Goal: Task Accomplishment & Management: Use online tool/utility

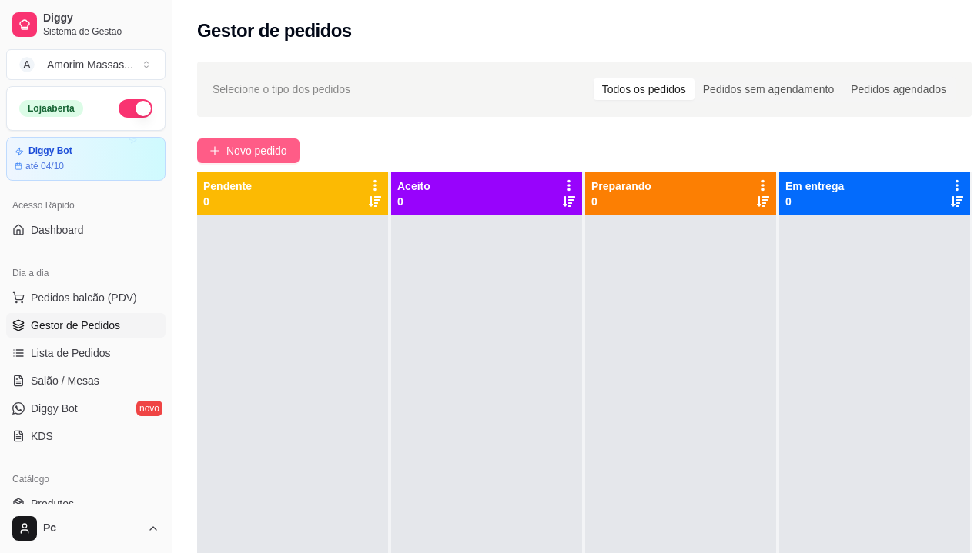
click at [256, 142] on button "Novo pedido" at bounding box center [248, 151] width 102 height 25
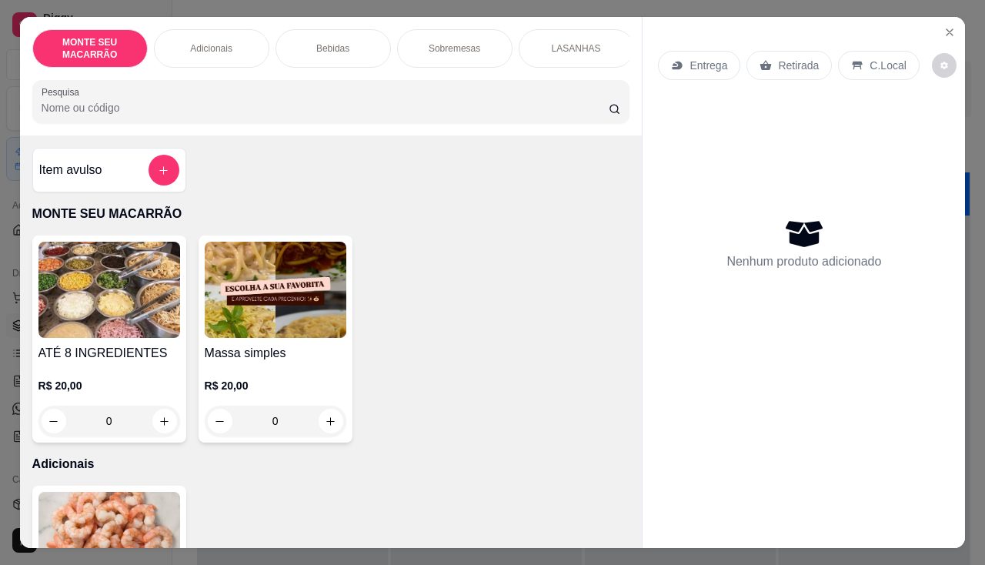
click at [286, 300] on img at bounding box center [276, 290] width 142 height 96
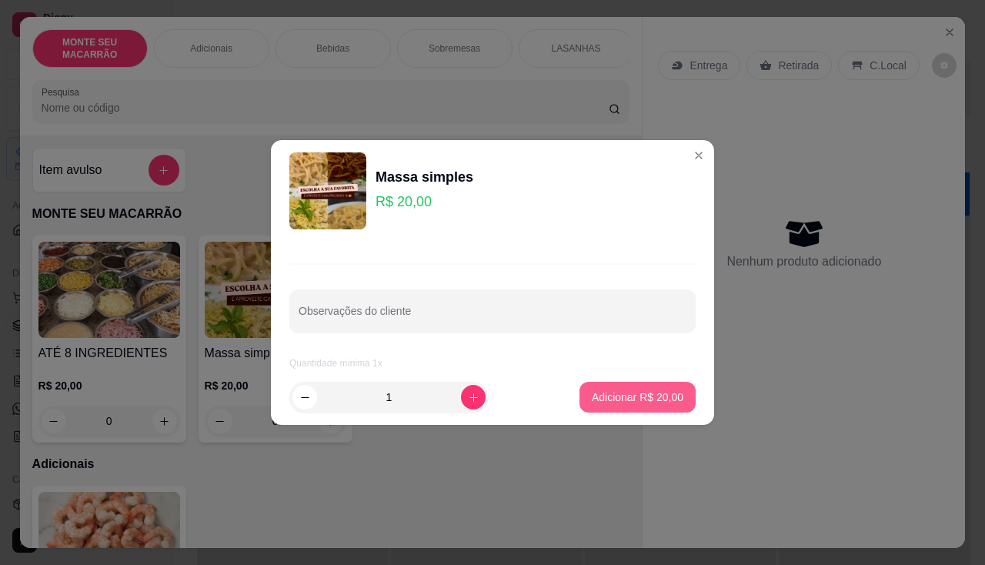
click at [647, 399] on p "Adicionar R$ 20,00" at bounding box center [638, 396] width 92 height 15
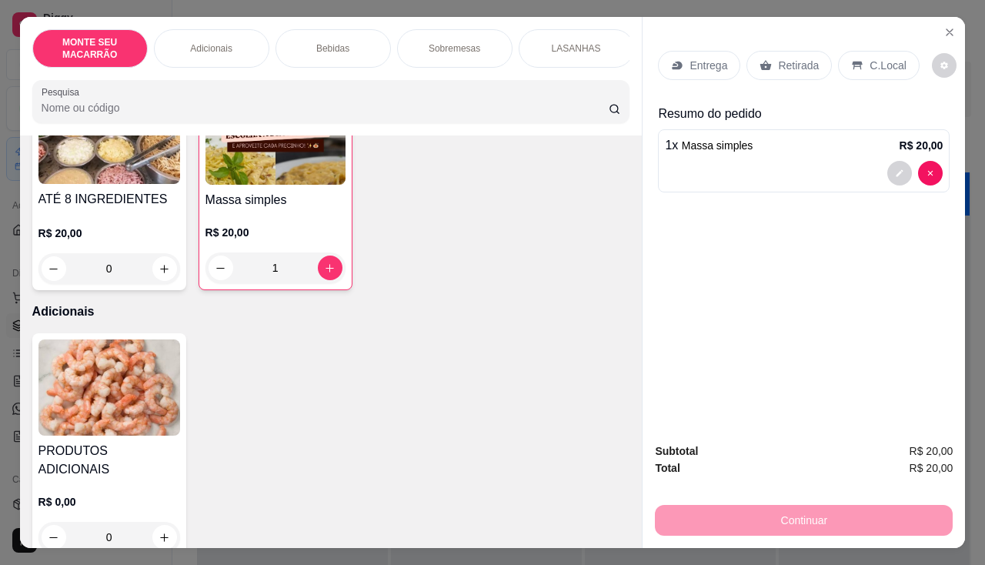
scroll to position [308, 0]
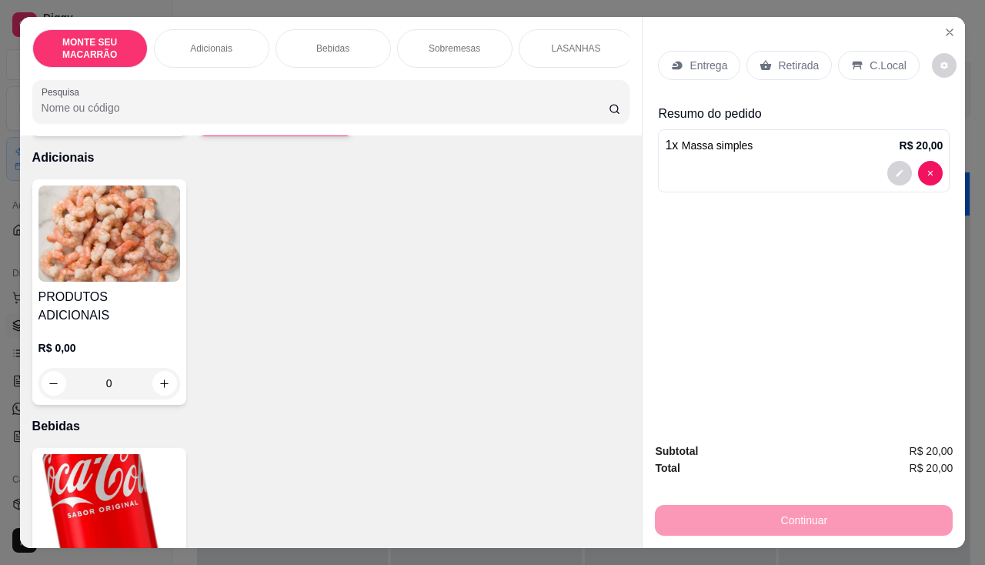
click at [85, 239] on img at bounding box center [109, 233] width 142 height 96
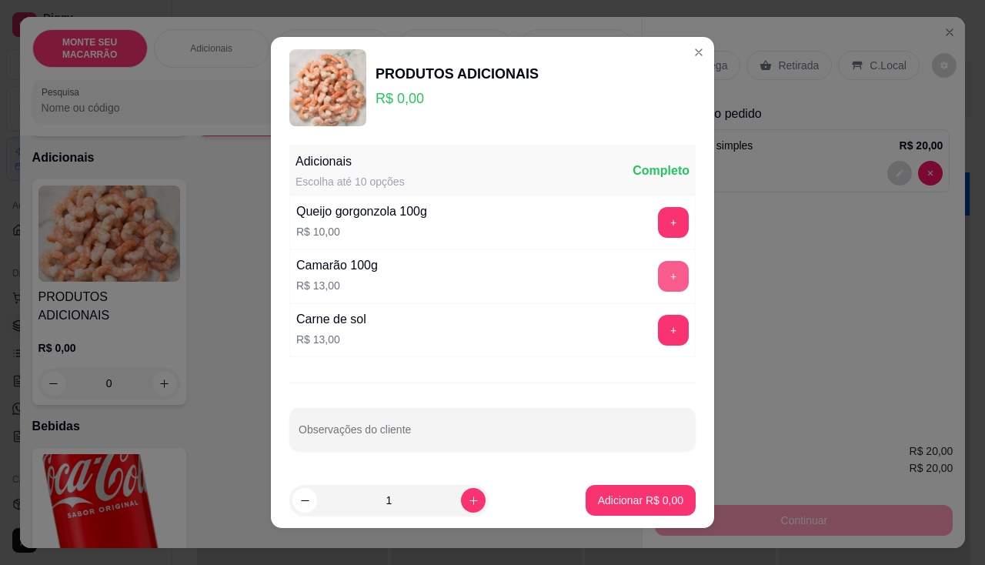
click at [658, 276] on button "+" at bounding box center [673, 276] width 31 height 31
click at [617, 486] on button "Adicionar R$ 13,00" at bounding box center [638, 500] width 116 height 31
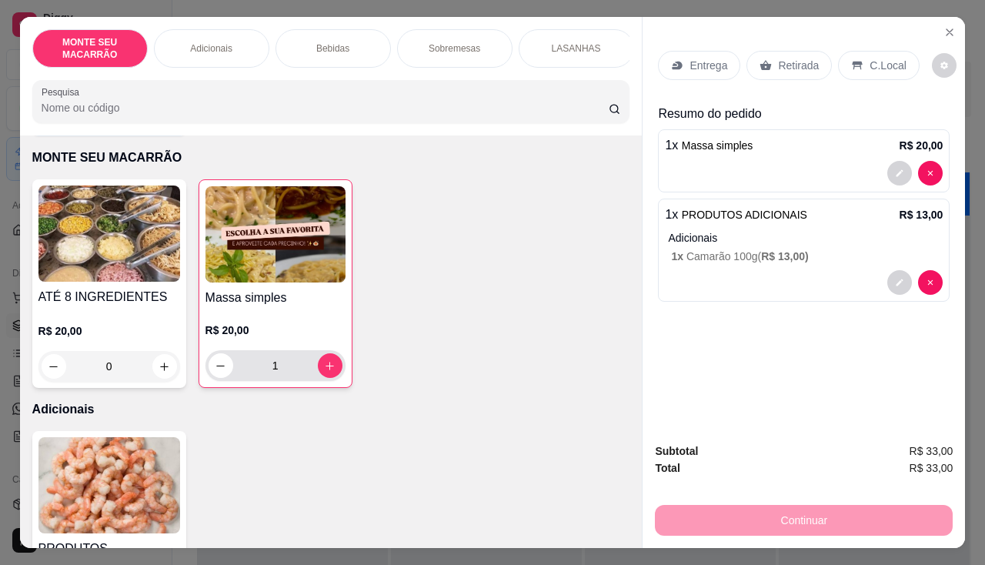
scroll to position [0, 0]
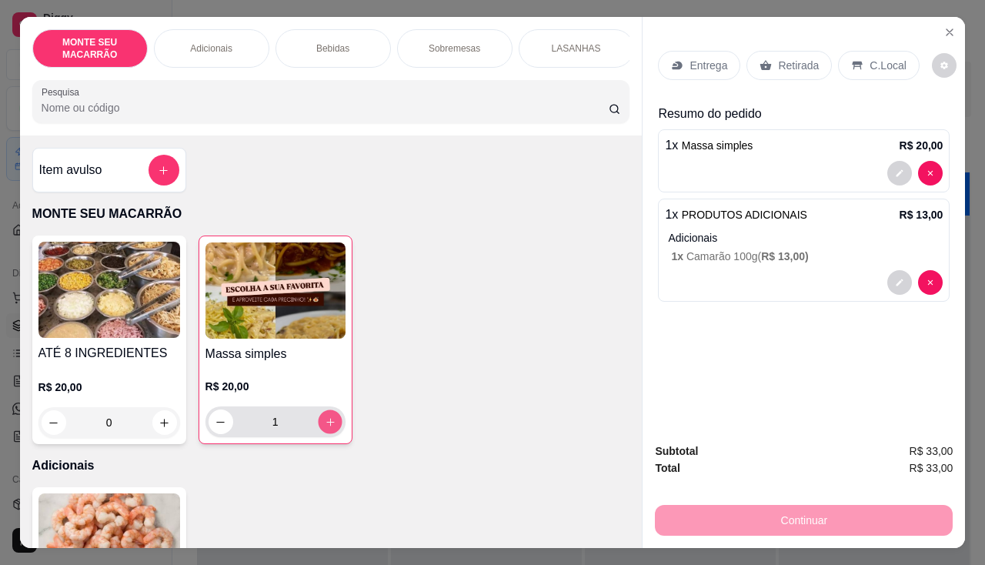
click at [331, 424] on button "increase-product-quantity" at bounding box center [330, 422] width 24 height 24
type input "2"
click at [792, 60] on p "Retirada" at bounding box center [798, 65] width 41 height 15
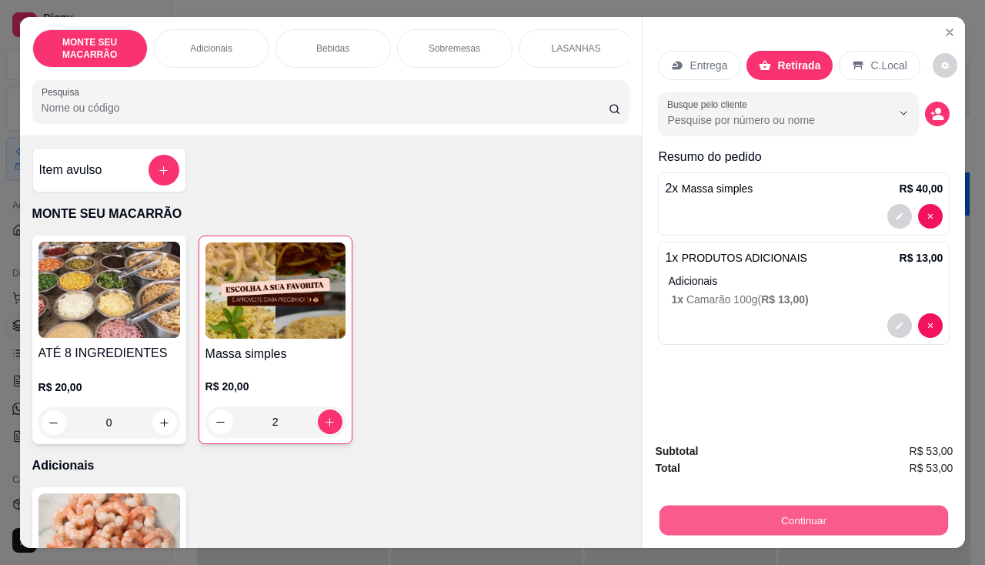
click at [766, 514] on button "Continuar" at bounding box center [804, 521] width 289 height 30
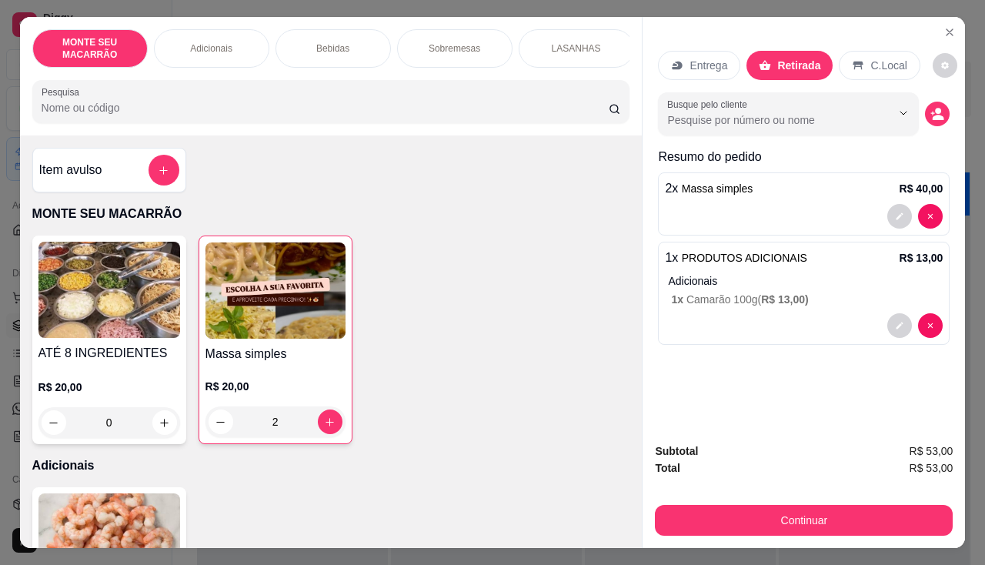
scroll to position [385, 0]
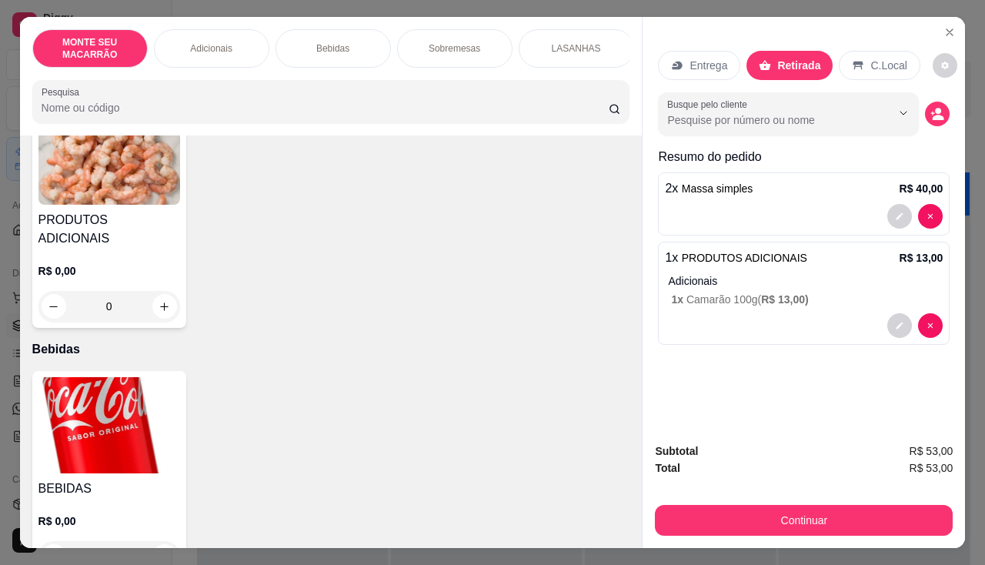
click at [82, 379] on img at bounding box center [109, 425] width 142 height 96
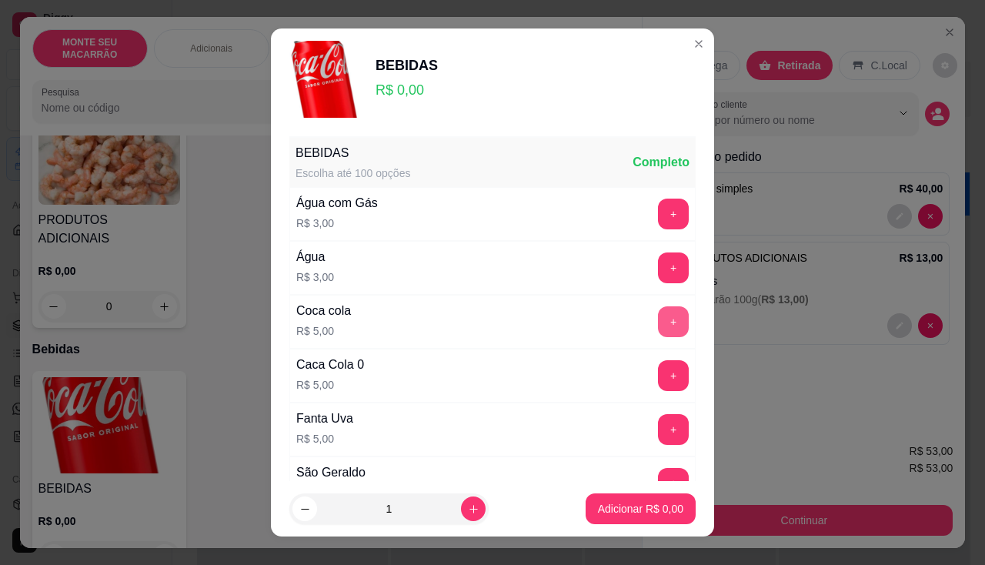
click at [658, 327] on button "+" at bounding box center [673, 321] width 31 height 31
click at [659, 431] on button "+" at bounding box center [674, 429] width 30 height 30
click at [628, 501] on p "Adicionar R$ 10,00" at bounding box center [638, 508] width 92 height 15
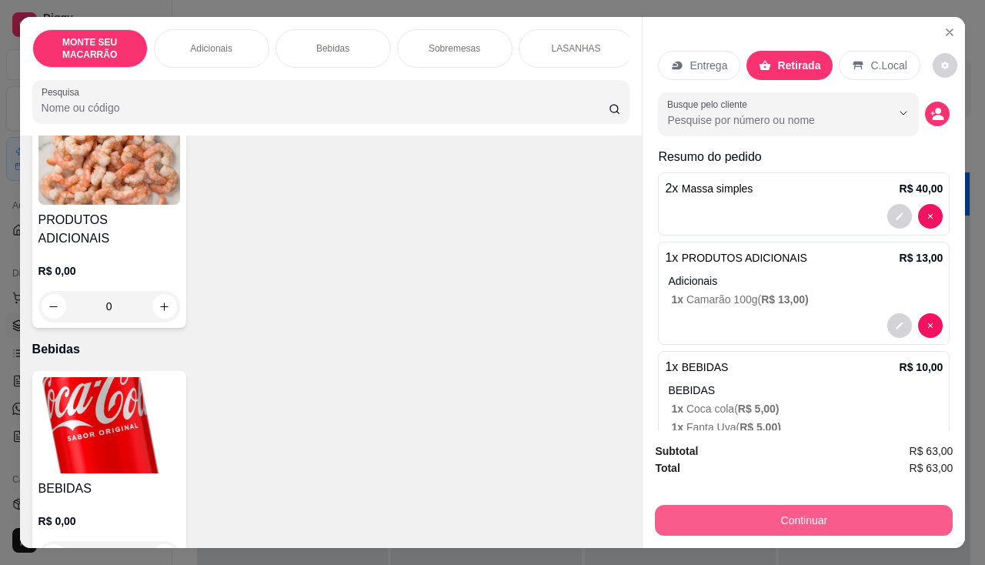
click at [823, 505] on button "Continuar" at bounding box center [804, 520] width 298 height 31
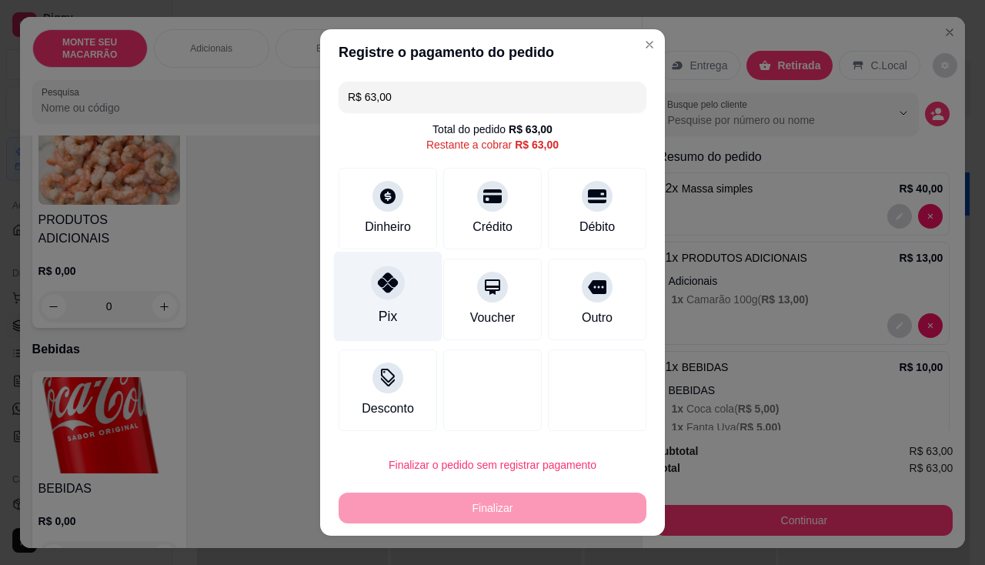
click at [381, 292] on icon at bounding box center [388, 282] width 20 height 20
type input "R$ 0,00"
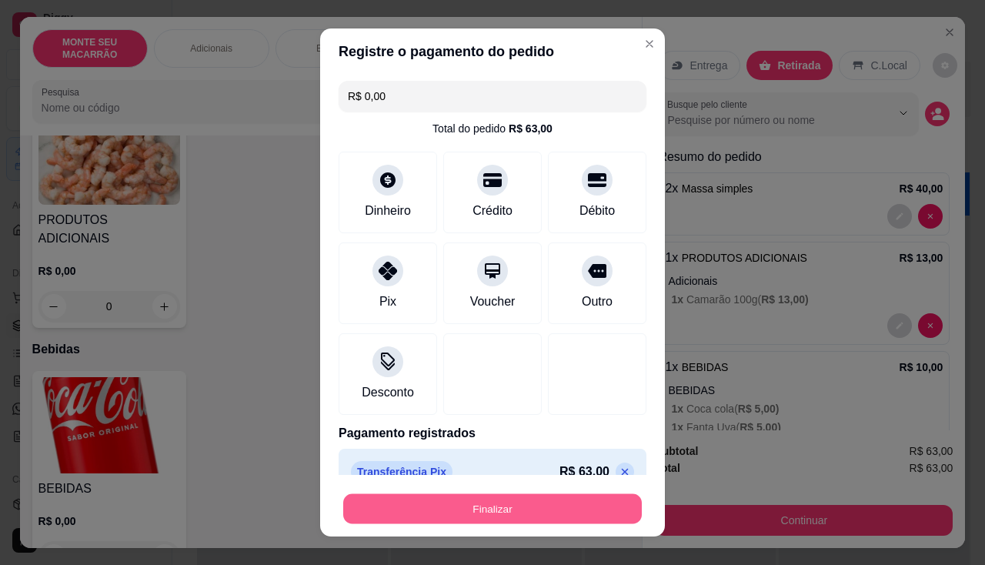
click at [492, 496] on button "Finalizar" at bounding box center [492, 509] width 299 height 30
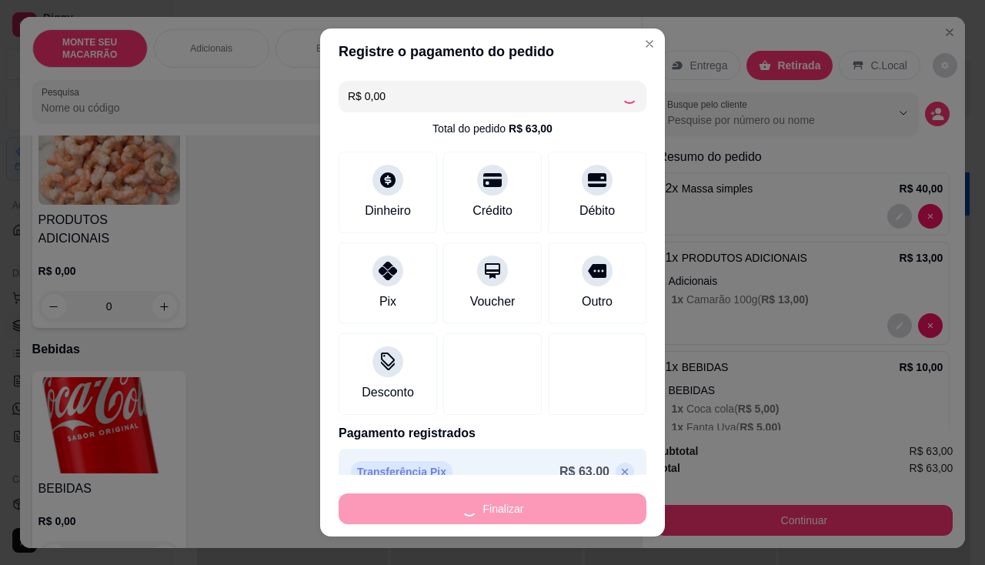
type input "0"
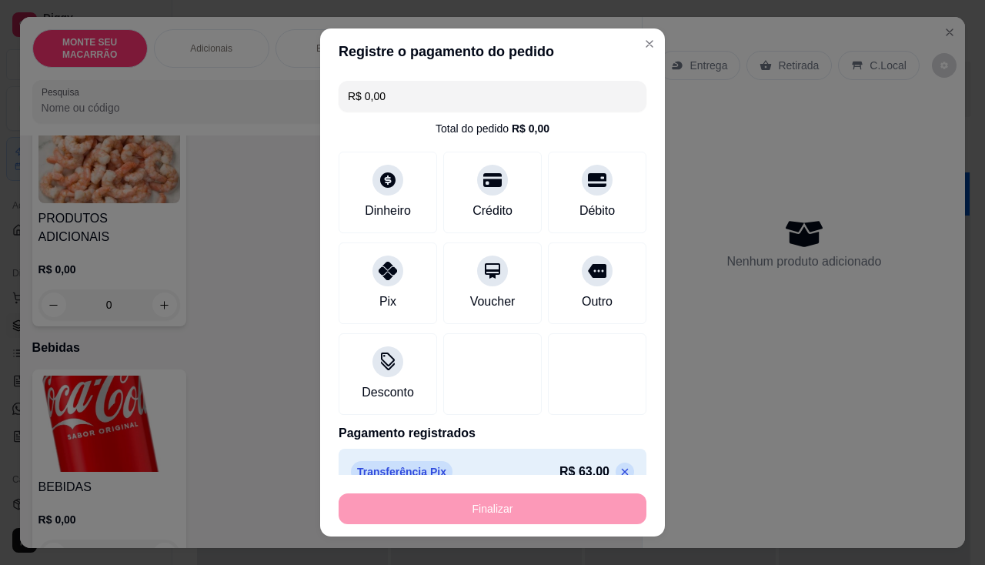
type input "-R$ 63,00"
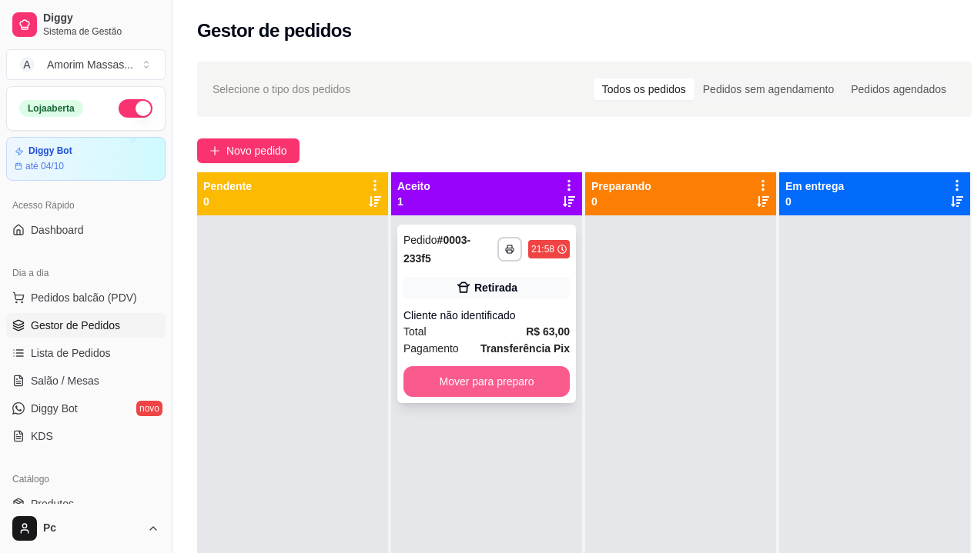
click at [470, 376] on button "Mover para preparo" at bounding box center [486, 381] width 166 height 31
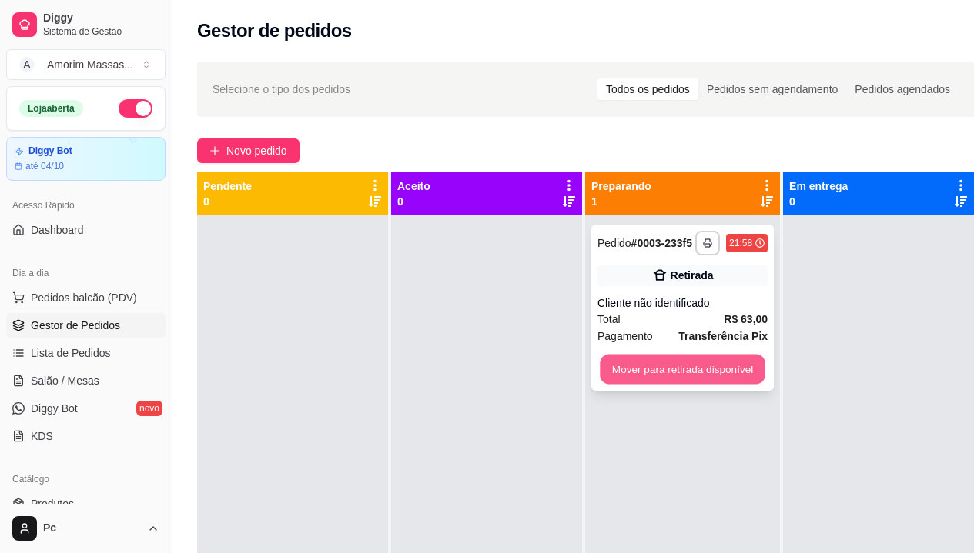
click at [681, 369] on button "Mover para retirada disponível" at bounding box center [682, 370] width 165 height 30
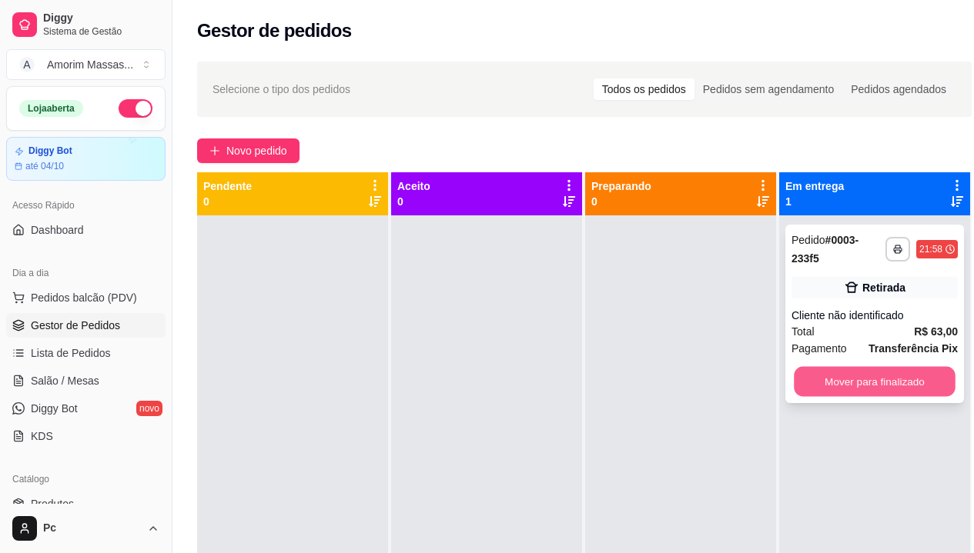
click at [847, 386] on button "Mover para finalizado" at bounding box center [875, 382] width 162 height 30
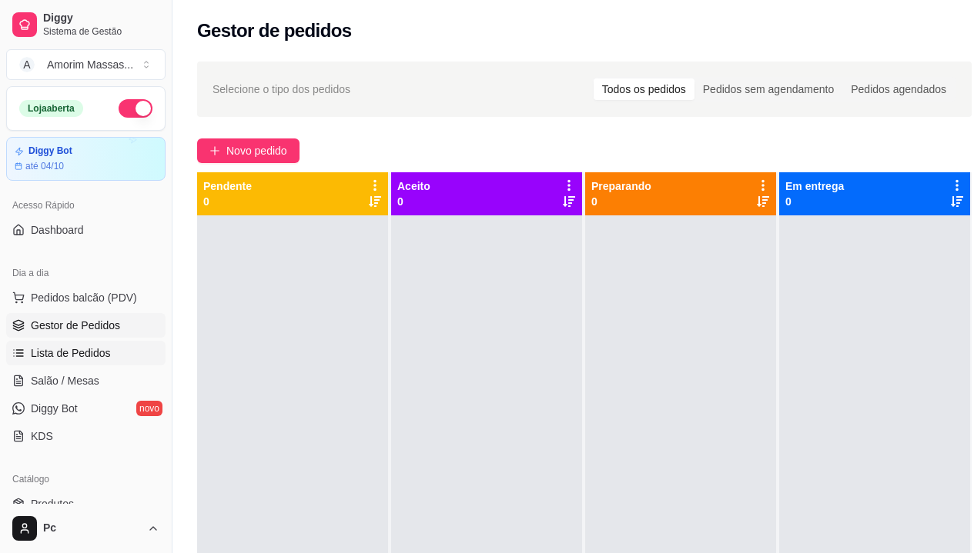
click at [82, 348] on span "Lista de Pedidos" at bounding box center [71, 353] width 80 height 15
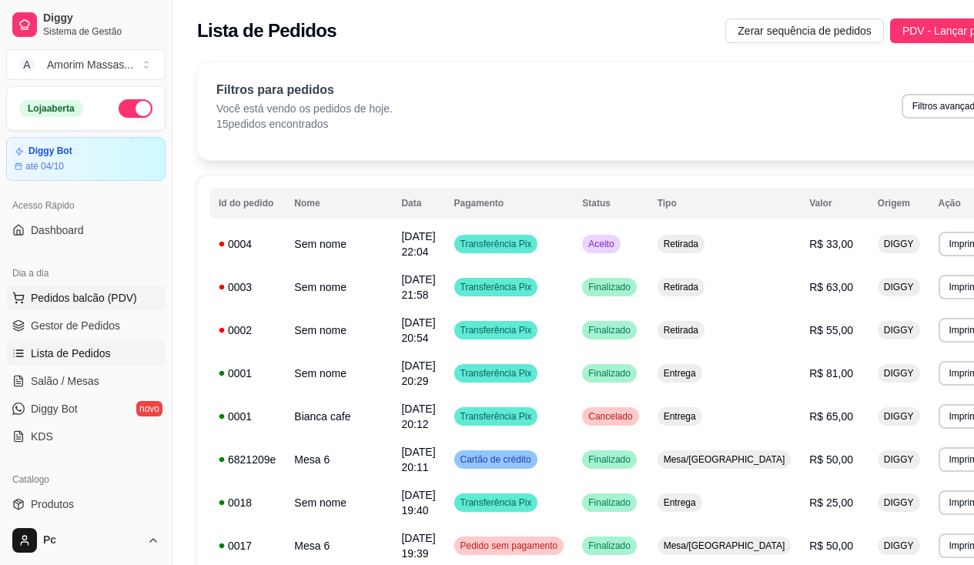
click at [77, 298] on span "Pedidos balcão (PDV)" at bounding box center [84, 297] width 106 height 15
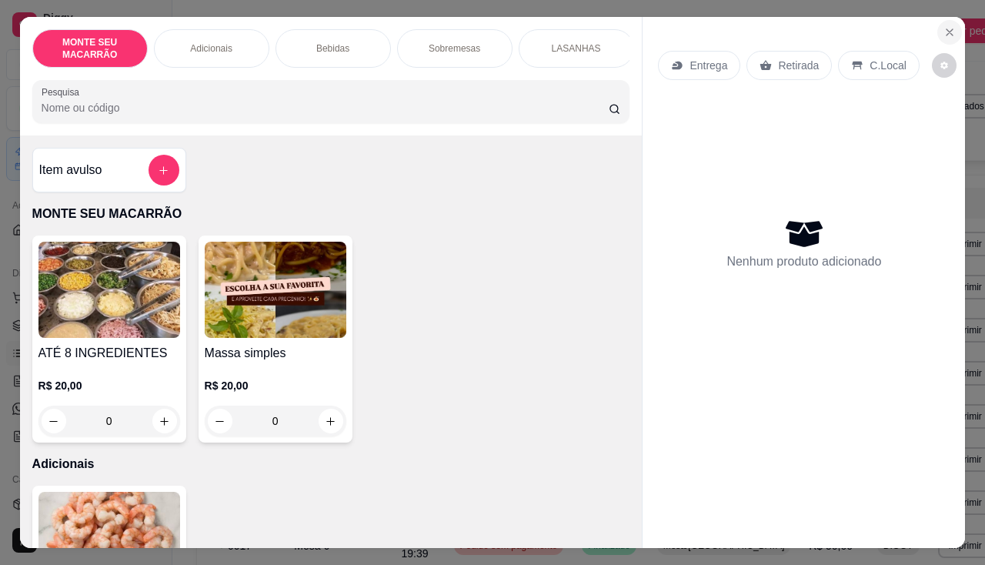
click at [944, 26] on icon "Close" at bounding box center [950, 32] width 12 height 12
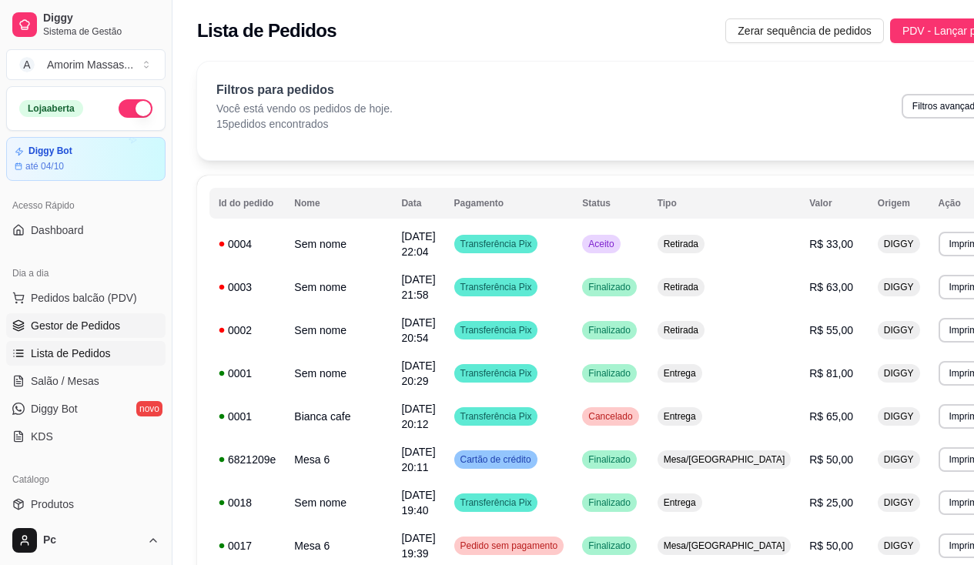
click at [51, 321] on span "Gestor de Pedidos" at bounding box center [75, 325] width 89 height 15
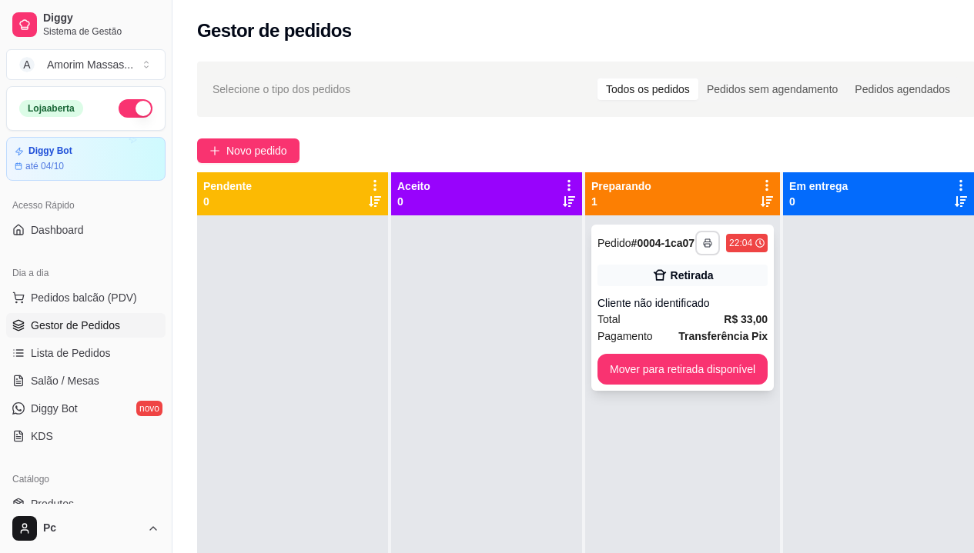
click at [713, 238] on button "button" at bounding box center [707, 243] width 25 height 25
click at [684, 299] on button "IMPRESSORA" at bounding box center [667, 297] width 112 height 25
click at [714, 237] on button "button" at bounding box center [707, 243] width 25 height 25
click at [650, 296] on button "IMPRESSORA" at bounding box center [667, 297] width 108 height 24
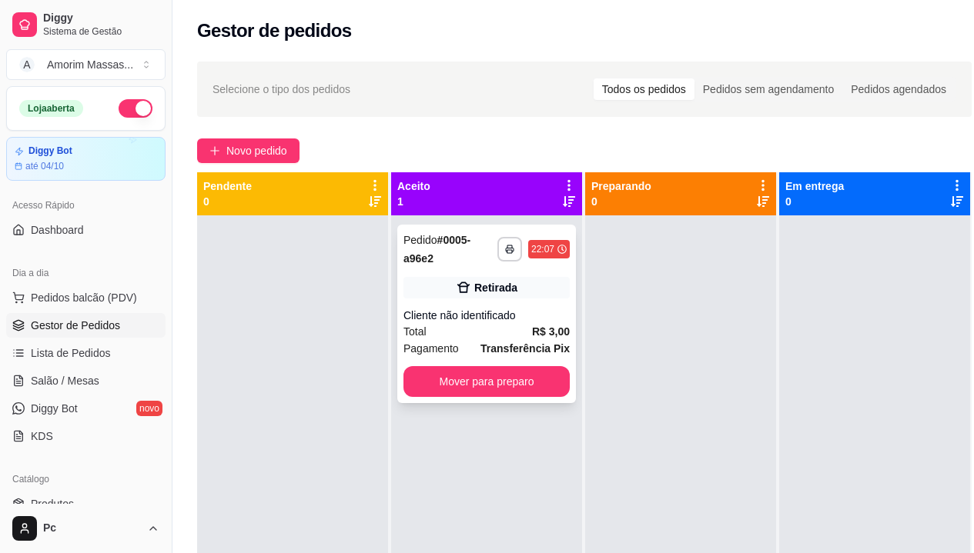
click at [499, 343] on strong "Transferência Pix" at bounding box center [524, 349] width 89 height 12
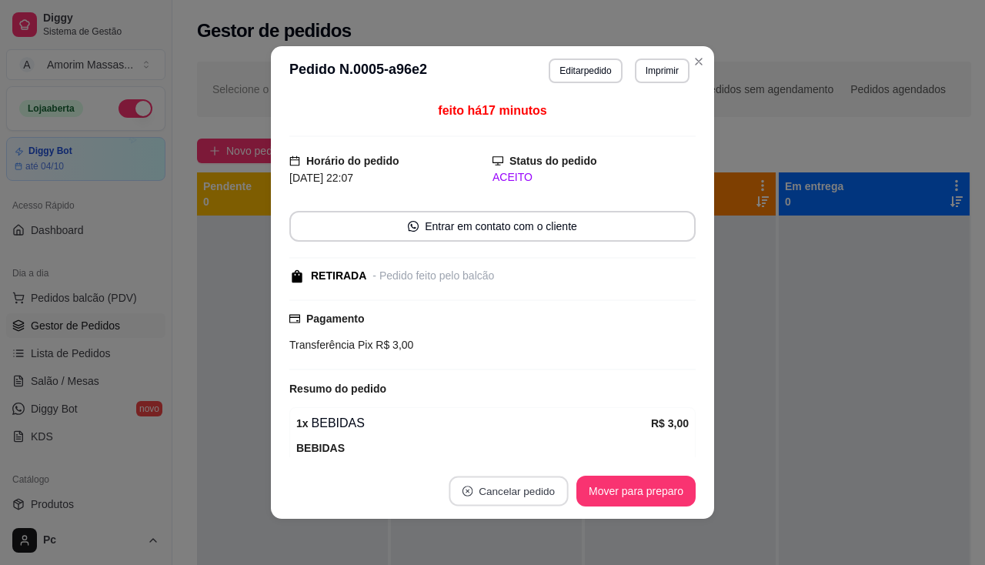
click at [540, 491] on button "Cancelar pedido" at bounding box center [508, 491] width 119 height 30
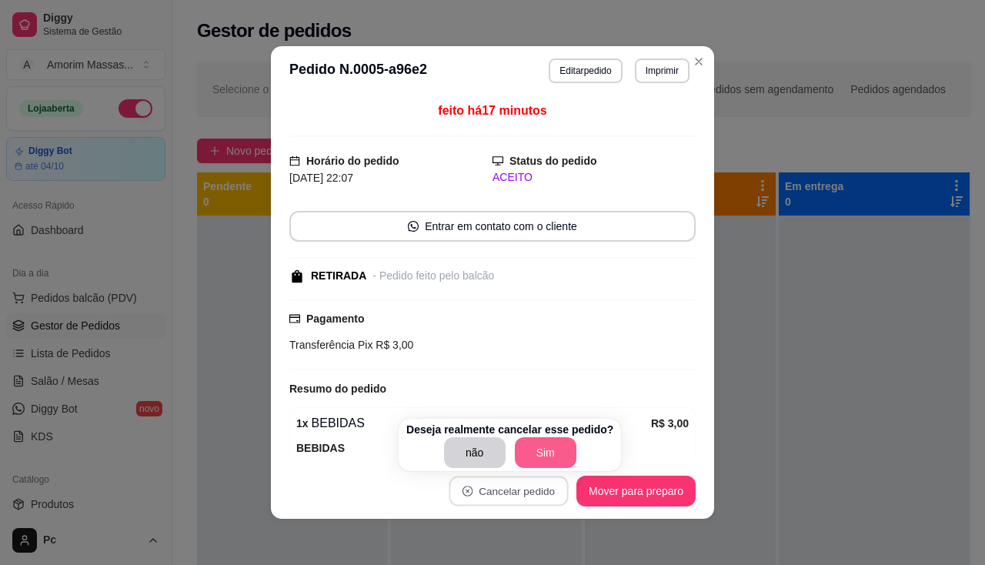
click at [541, 453] on button "Sim" at bounding box center [546, 452] width 62 height 31
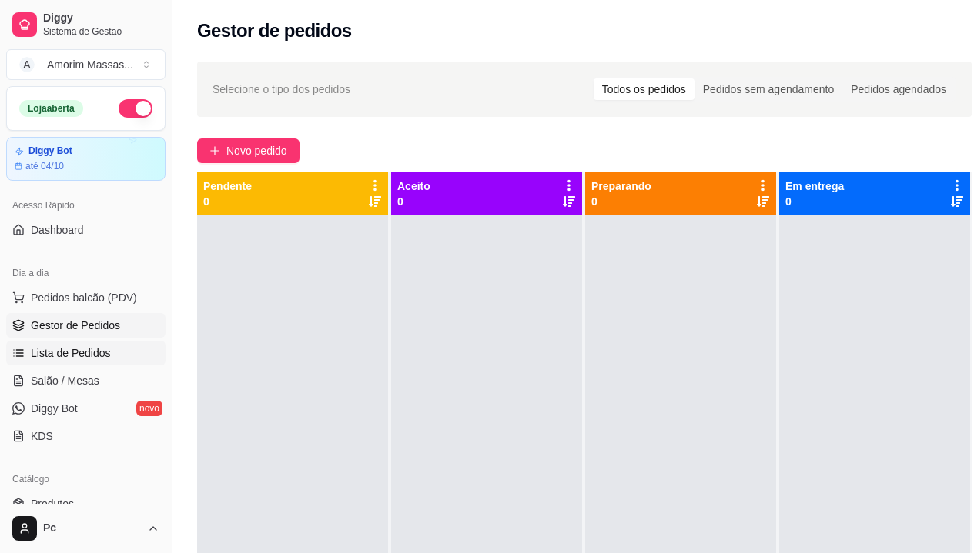
click at [45, 344] on link "Lista de Pedidos" at bounding box center [85, 353] width 159 height 25
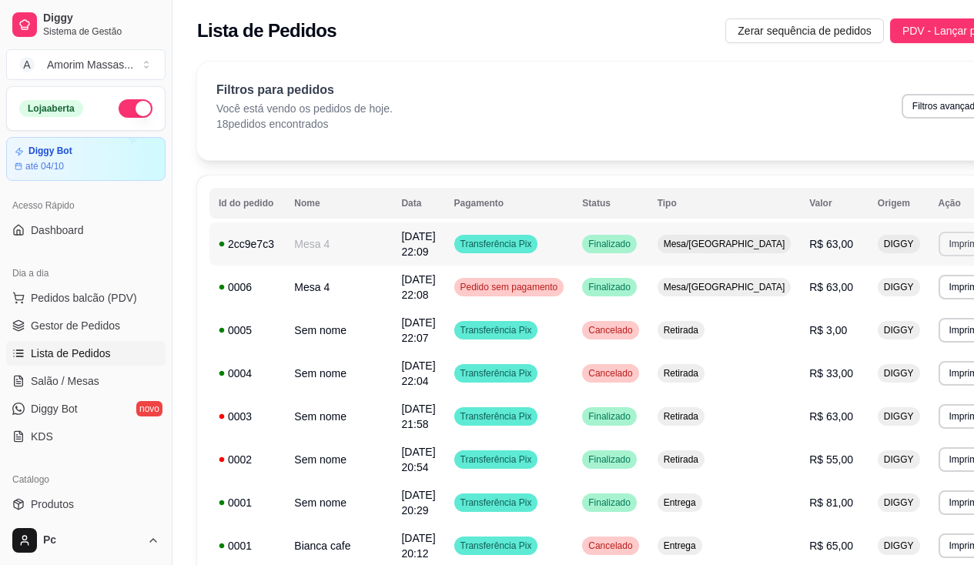
click at [938, 242] on button "Imprimir" at bounding box center [965, 244] width 55 height 25
click at [891, 303] on button "IMPRESSORA" at bounding box center [873, 298] width 108 height 24
click at [51, 379] on span "Salão / Mesas" at bounding box center [65, 380] width 69 height 15
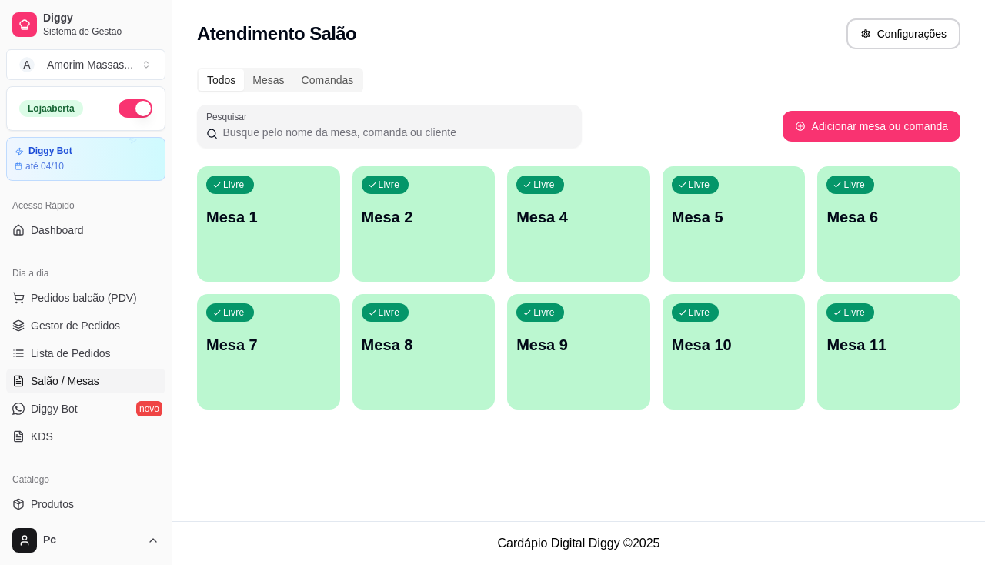
click at [750, 236] on div "Livre Mesa 5" at bounding box center [734, 214] width 143 height 97
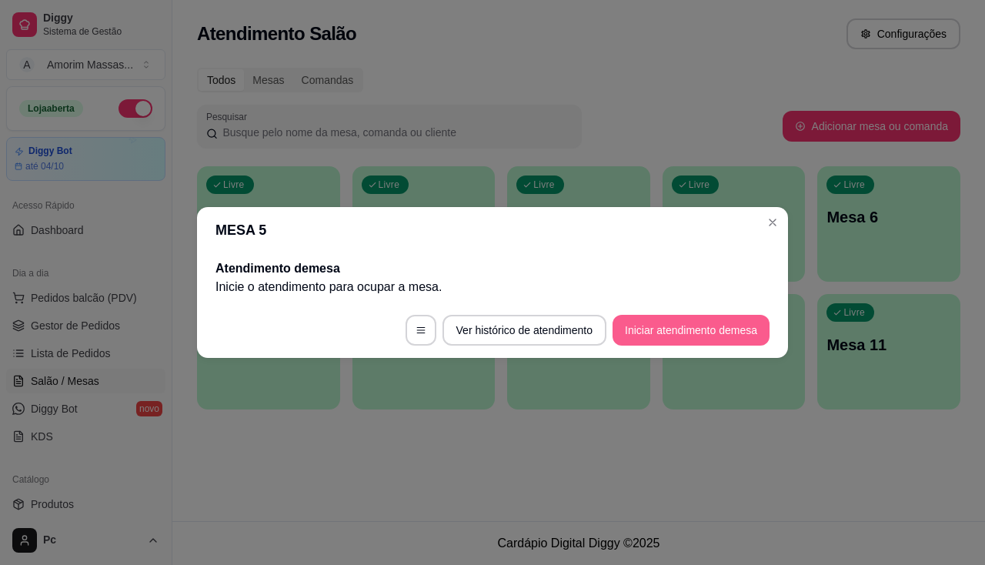
click at [709, 318] on button "Iniciar atendimento de mesa" at bounding box center [691, 330] width 157 height 31
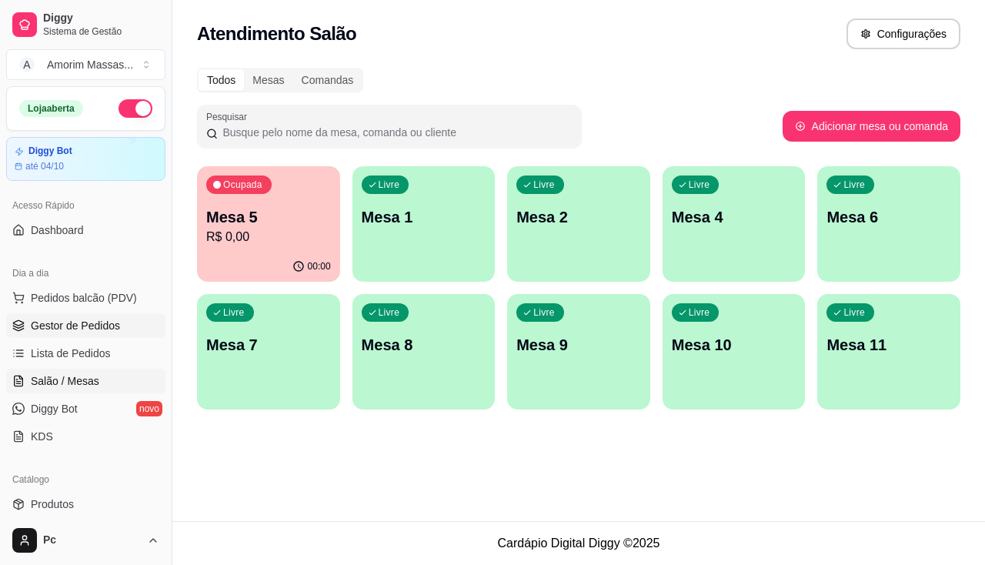
click at [58, 329] on span "Gestor de Pedidos" at bounding box center [75, 325] width 89 height 15
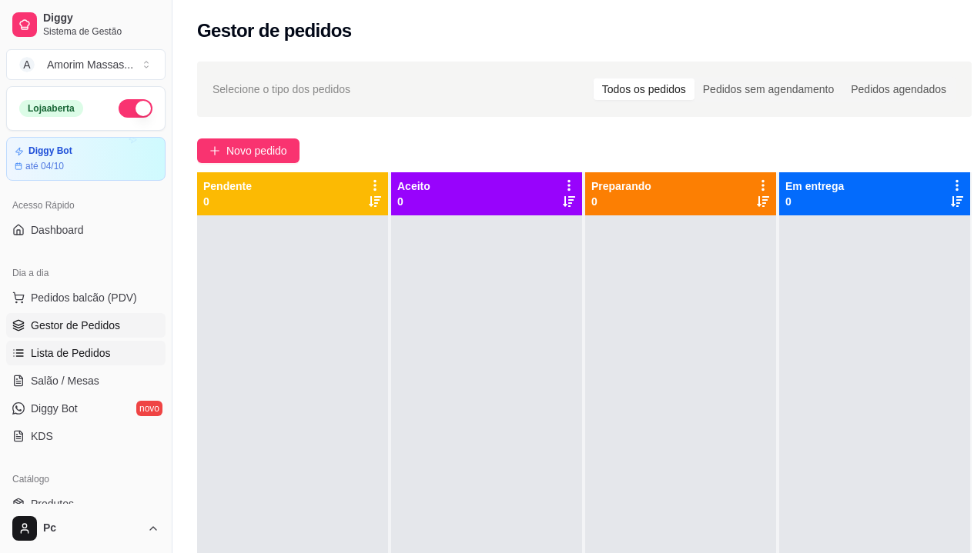
click at [49, 360] on span "Lista de Pedidos" at bounding box center [71, 353] width 80 height 15
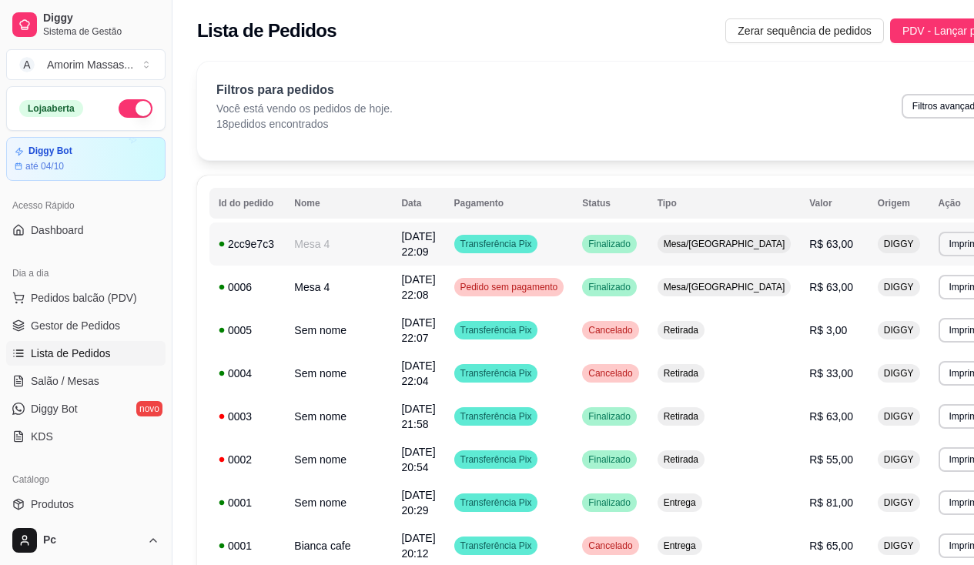
click at [809, 244] on span "R$ 63,00" at bounding box center [831, 244] width 44 height 12
click at [522, 241] on span "Transferência Pix" at bounding box center [496, 244] width 78 height 12
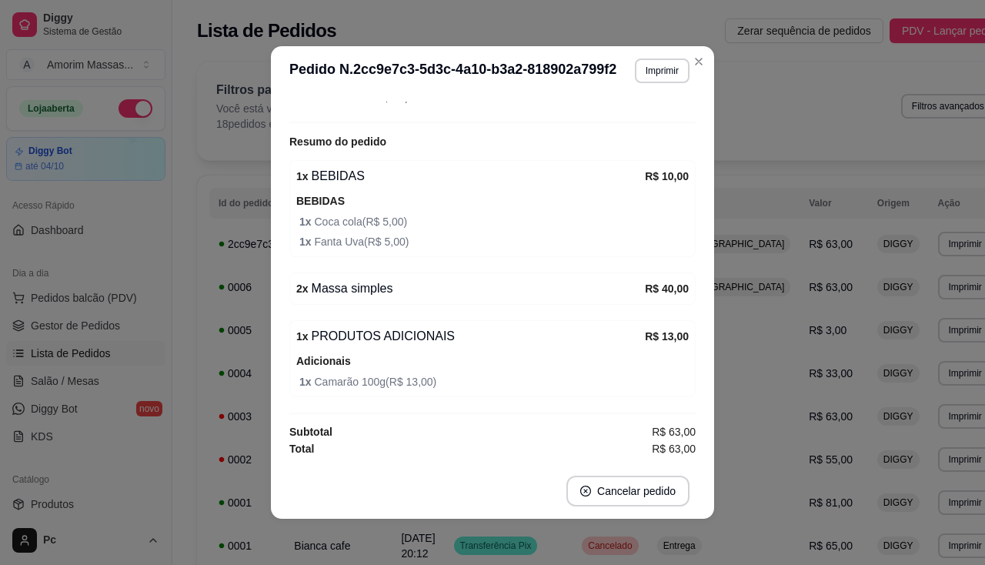
scroll to position [3, 0]
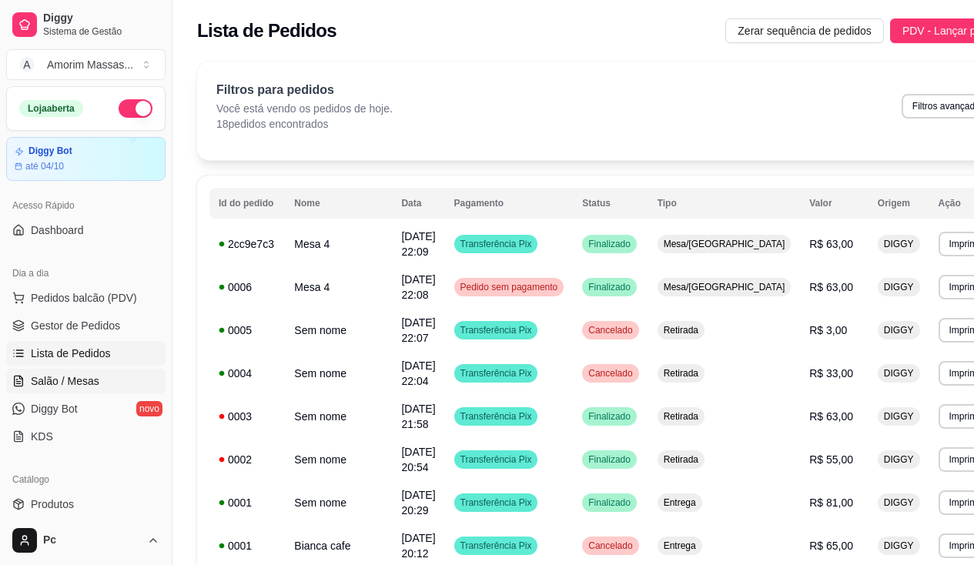
click at [58, 381] on span "Salão / Mesas" at bounding box center [65, 380] width 69 height 15
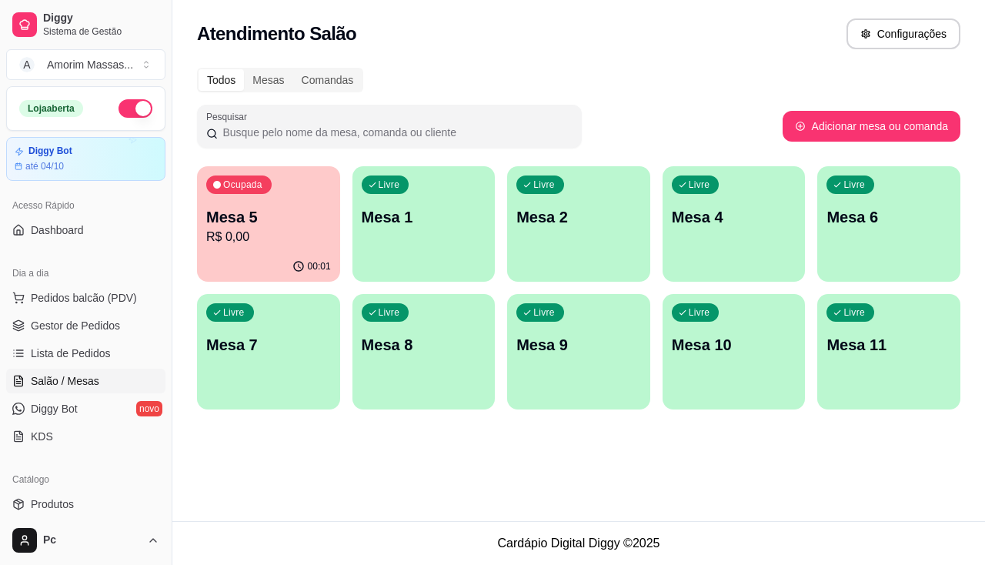
click at [267, 241] on p "R$ 0,00" at bounding box center [268, 237] width 125 height 18
click at [667, 222] on div "Livre Mesa 4" at bounding box center [734, 214] width 143 height 97
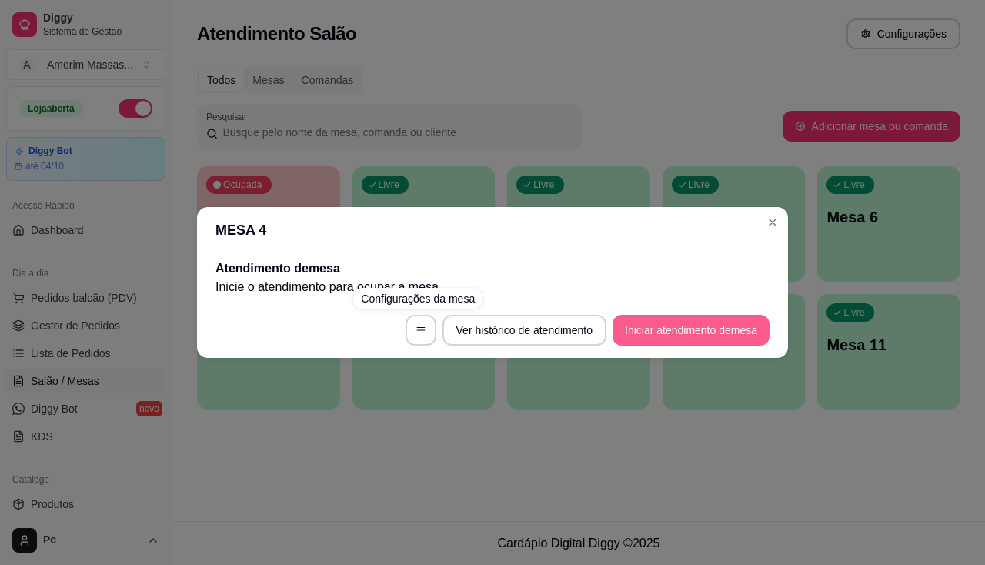
click at [670, 333] on button "Iniciar atendimento de mesa" at bounding box center [691, 330] width 157 height 31
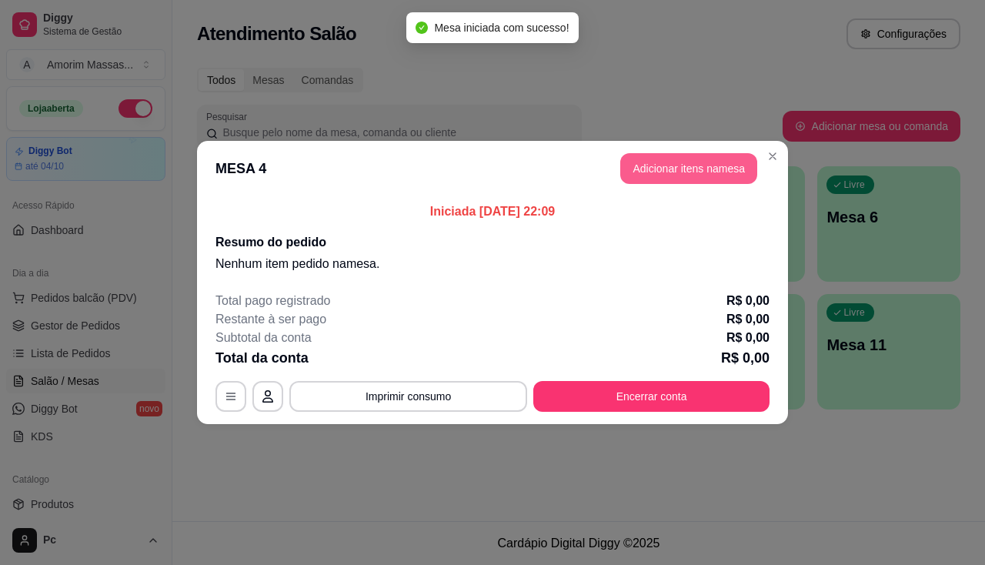
click at [695, 161] on button "Adicionar itens na mesa" at bounding box center [688, 168] width 137 height 31
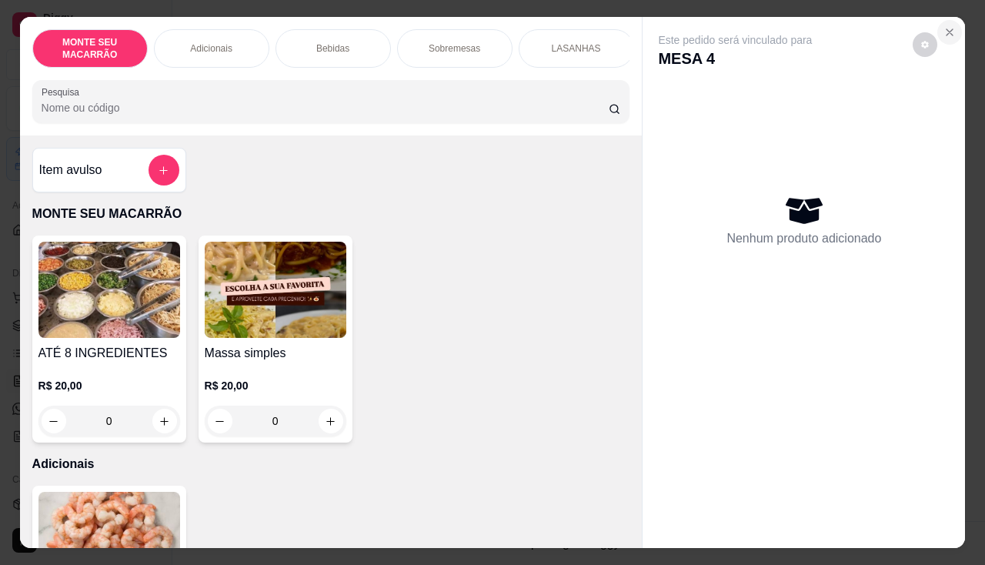
click at [944, 26] on icon "Close" at bounding box center [950, 32] width 12 height 12
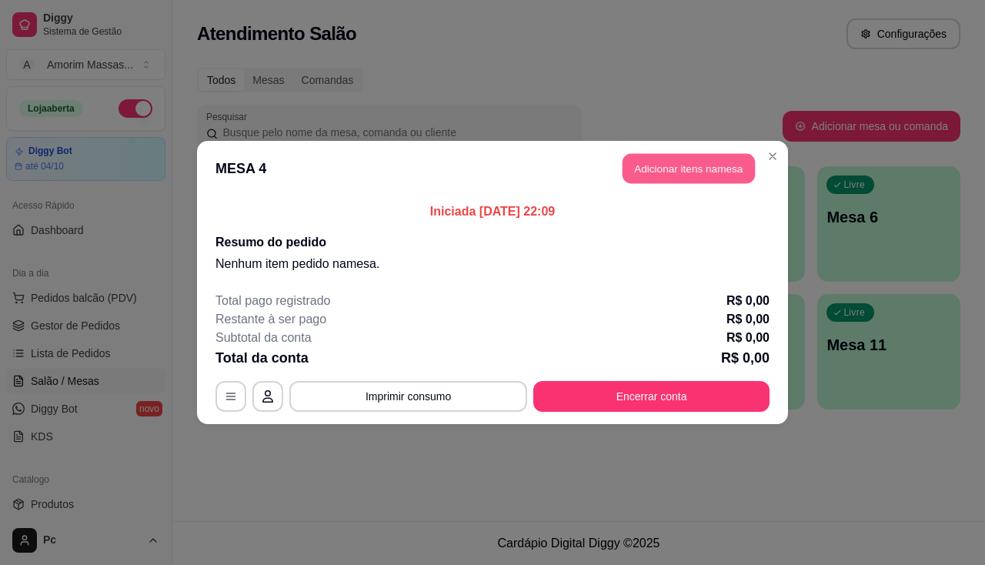
click at [735, 169] on button "Adicionar itens na mesa" at bounding box center [689, 169] width 132 height 30
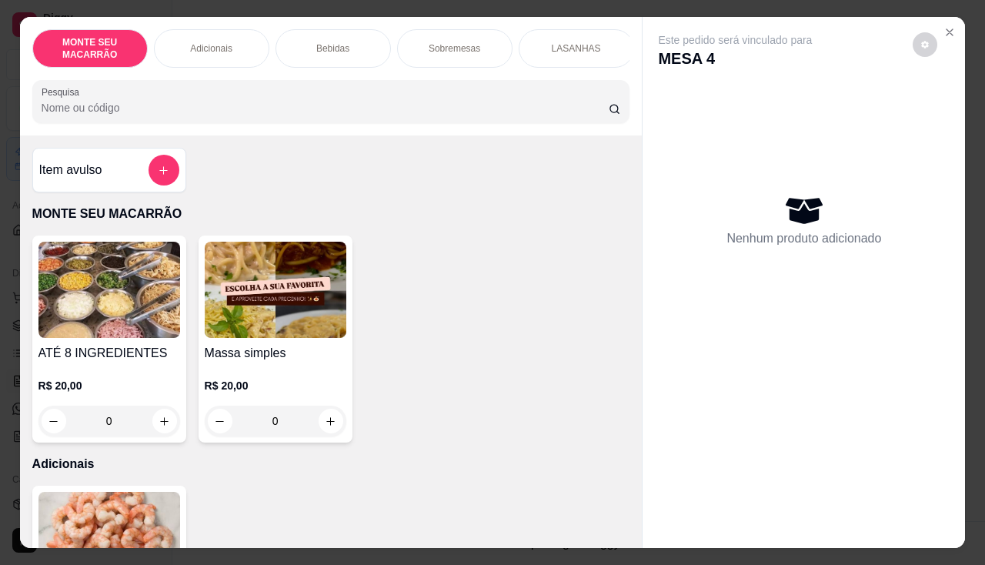
click at [286, 316] on img at bounding box center [276, 290] width 142 height 96
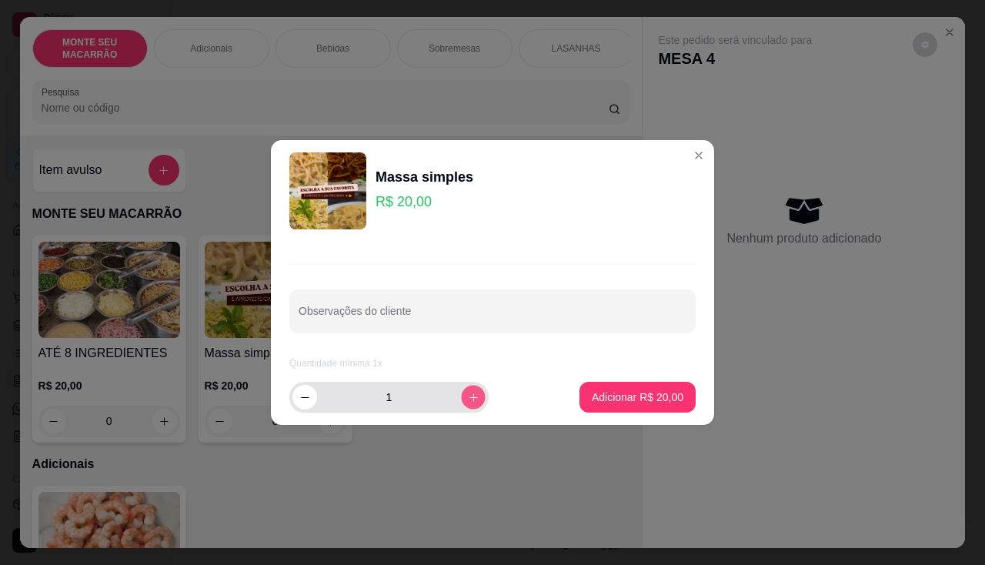
click at [468, 399] on icon "increase-product-quantity" at bounding box center [474, 398] width 12 height 12
type input "2"
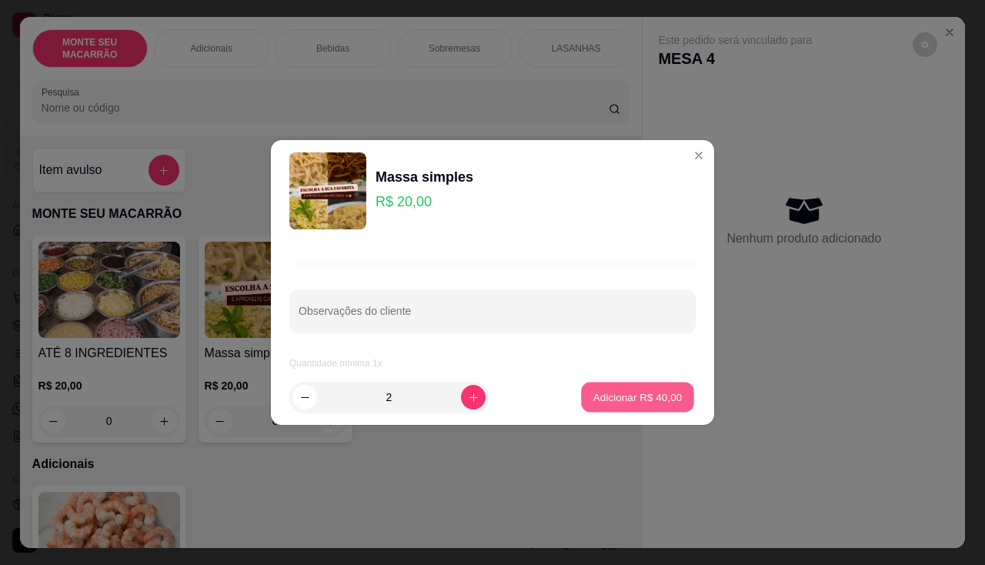
click at [608, 397] on p "Adicionar R$ 40,00" at bounding box center [637, 396] width 89 height 15
type input "2"
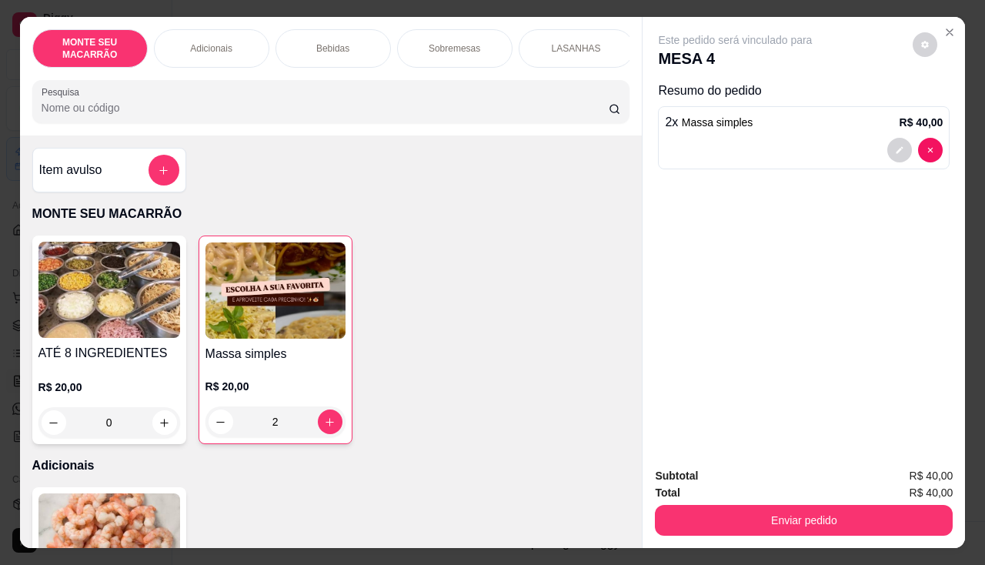
scroll to position [231, 0]
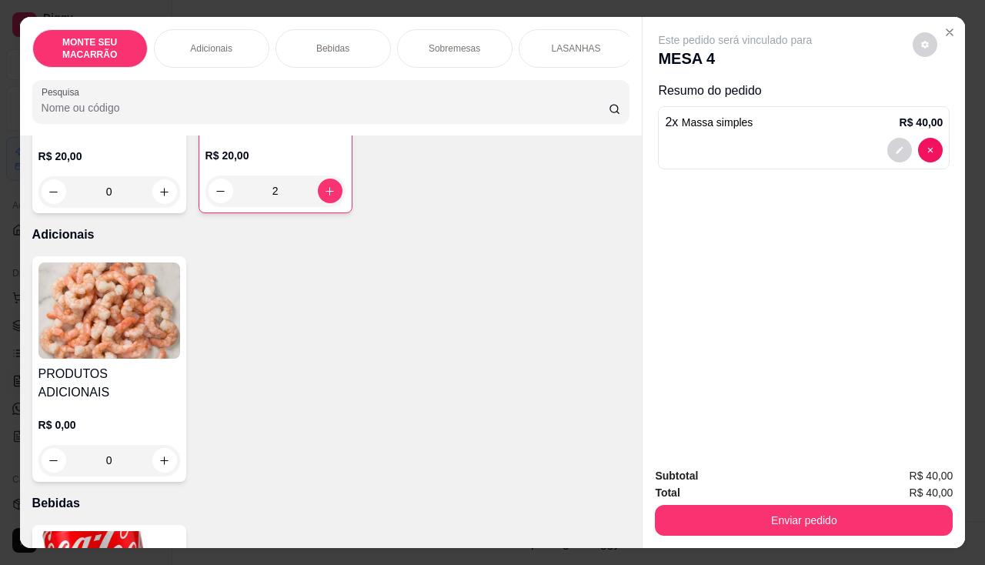
click at [132, 326] on img at bounding box center [109, 310] width 142 height 96
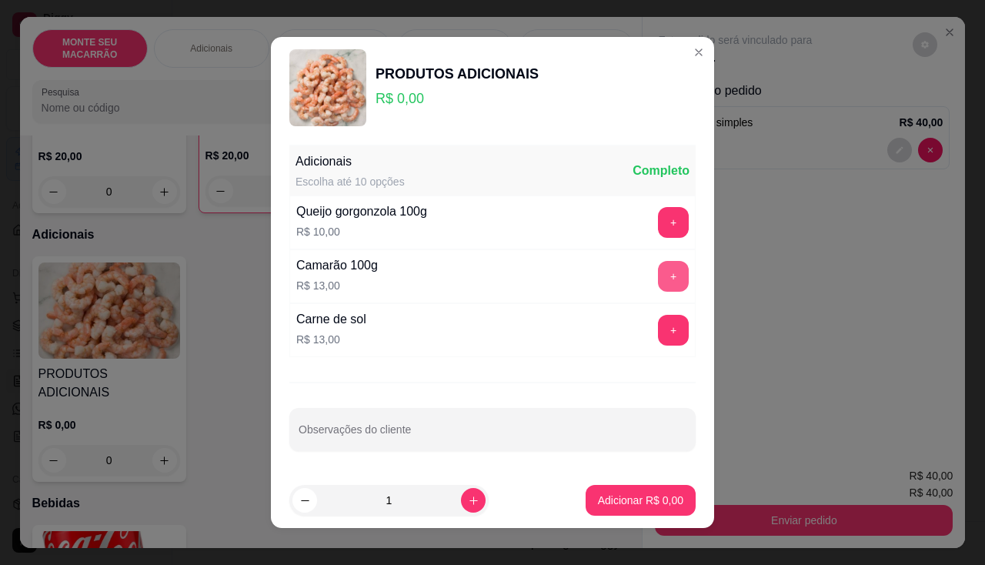
click at [658, 266] on button "+" at bounding box center [673, 276] width 31 height 31
click at [627, 508] on button "Adicionar R$ 13,00" at bounding box center [637, 501] width 113 height 30
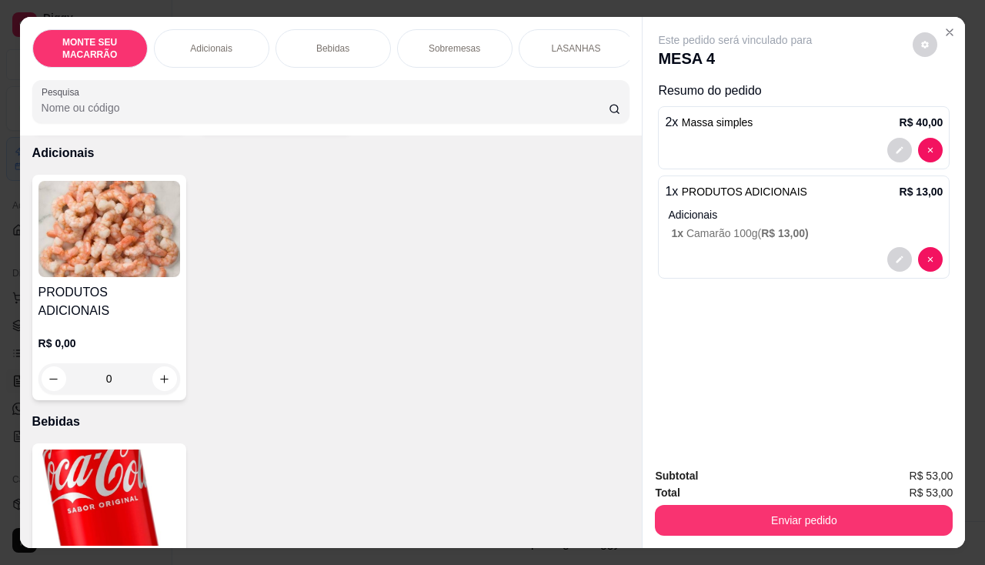
scroll to position [385, 0]
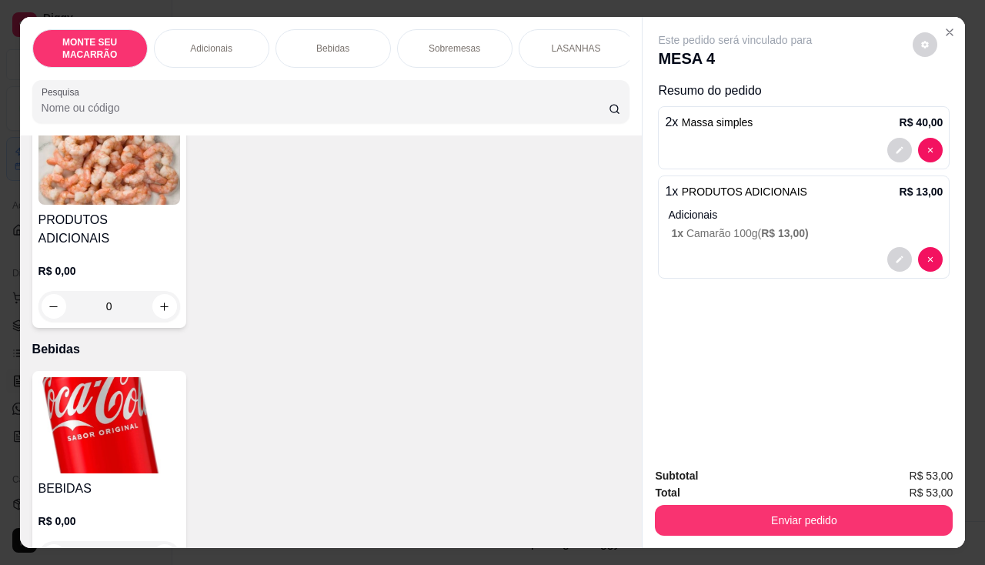
click at [72, 420] on img at bounding box center [109, 425] width 142 height 96
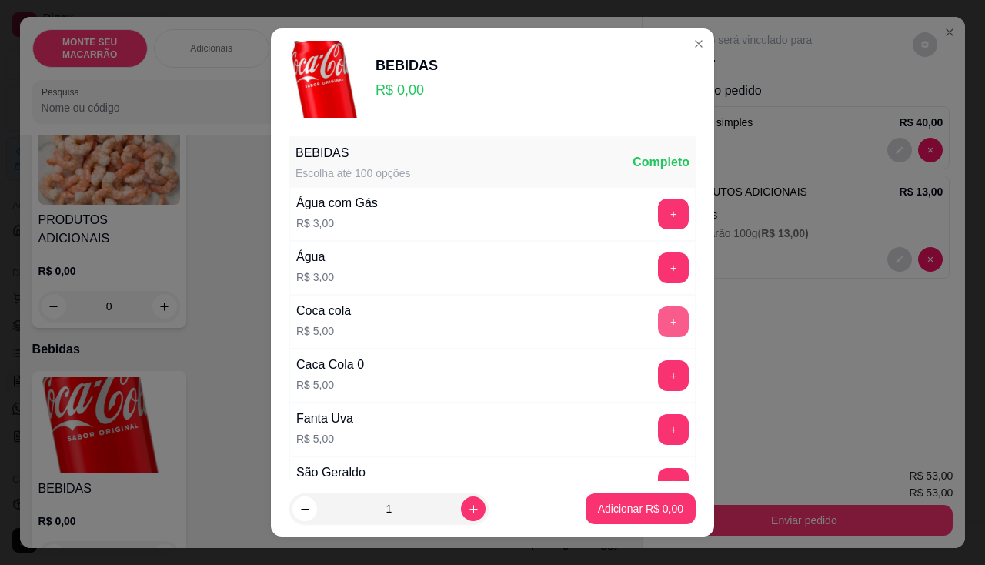
click at [658, 306] on button "+" at bounding box center [673, 321] width 31 height 31
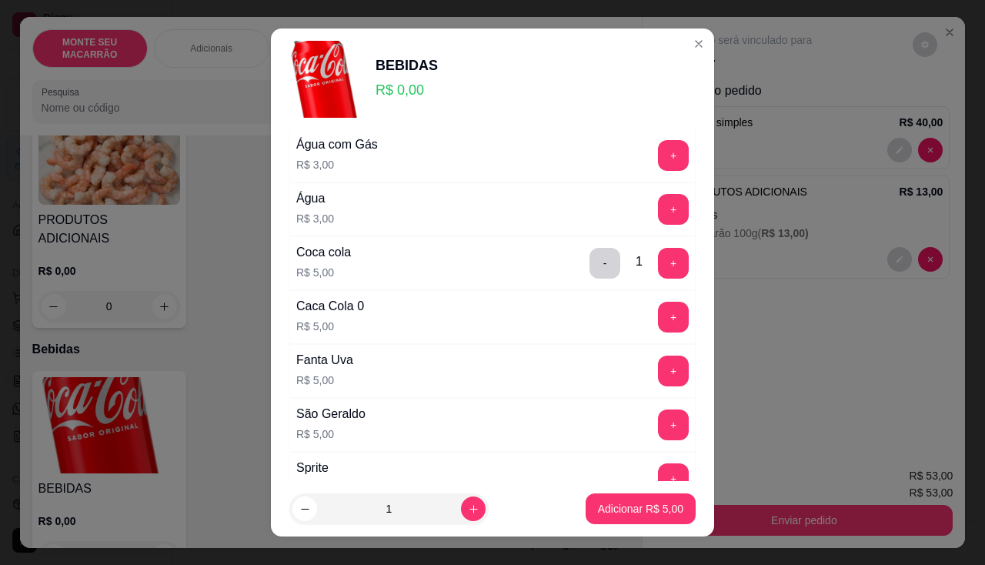
scroll to position [154, 0]
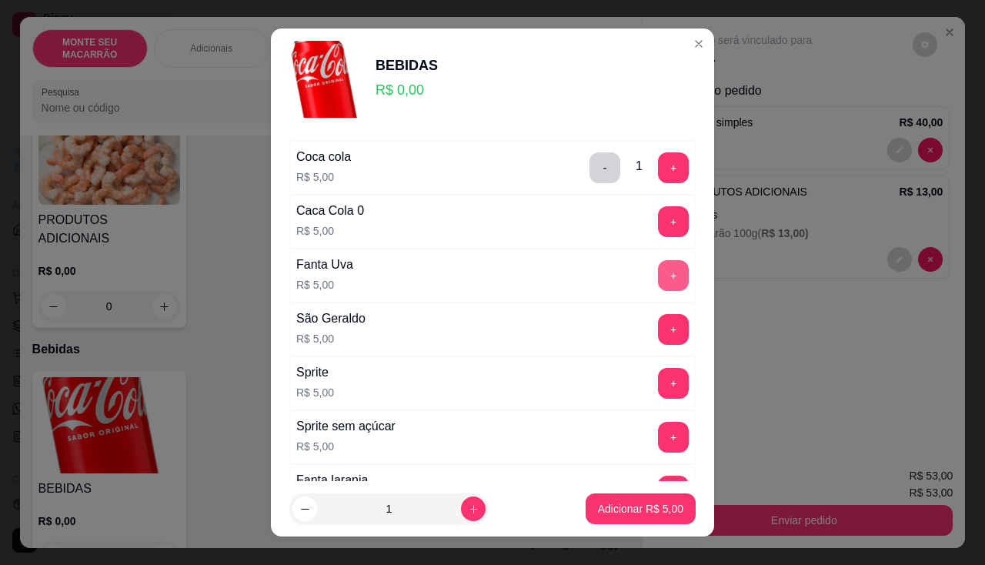
click at [658, 276] on button "+" at bounding box center [673, 275] width 31 height 31
click at [615, 512] on p "Adicionar R$ 15,00" at bounding box center [638, 508] width 92 height 15
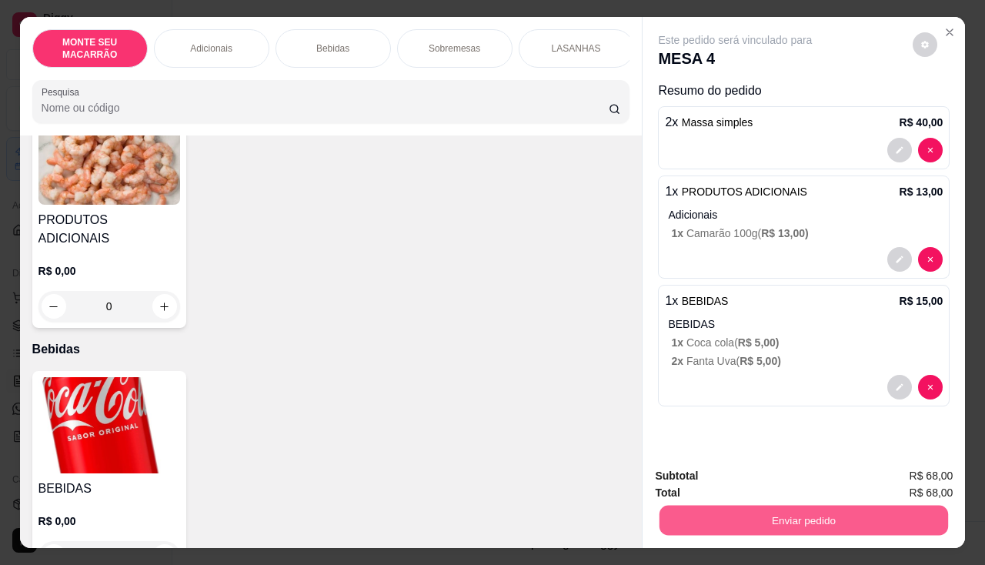
click at [745, 509] on button "Enviar pedido" at bounding box center [804, 521] width 289 height 30
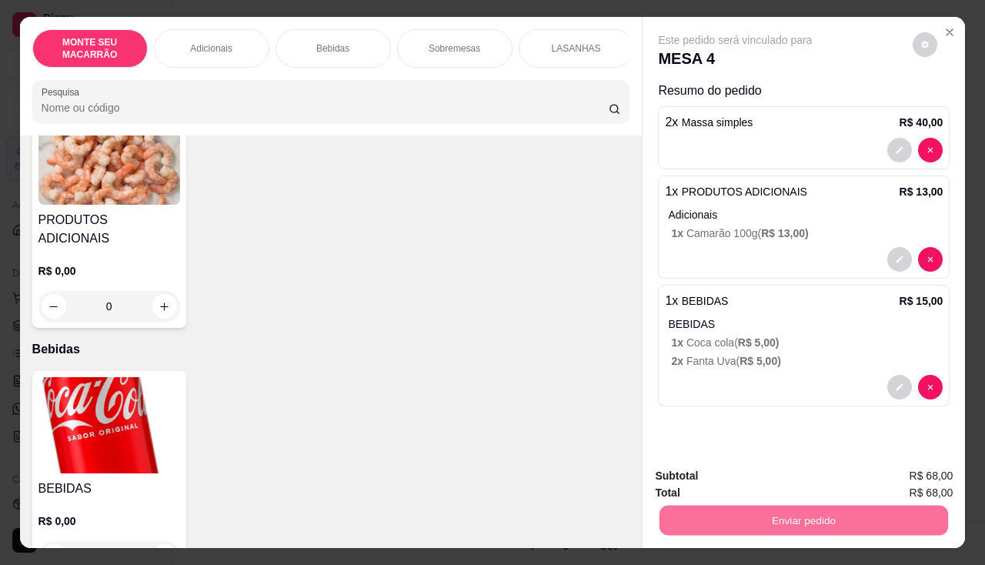
click at [882, 476] on button "Sim, quero registrar" at bounding box center [899, 476] width 111 height 28
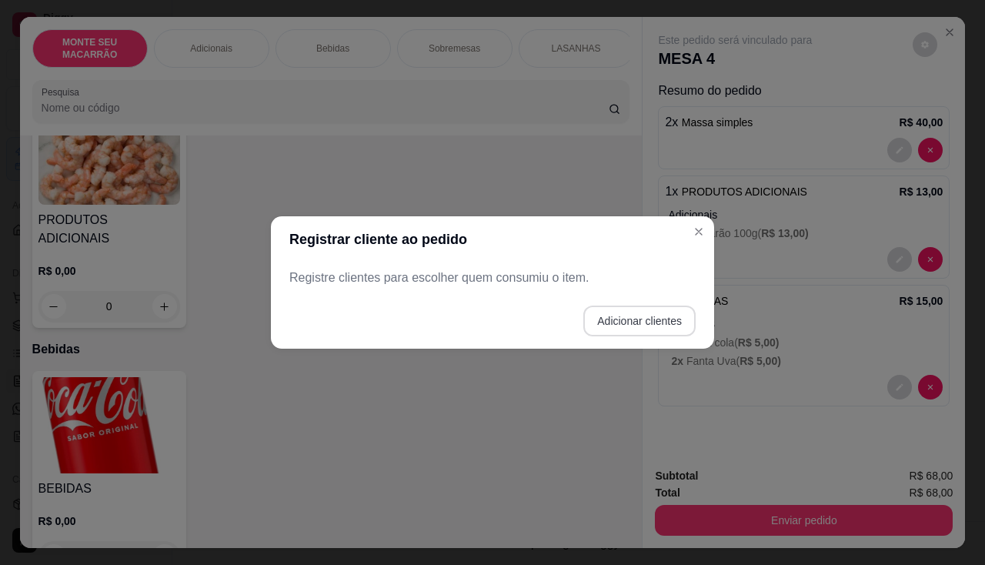
click at [630, 330] on button "Adicionar clientes" at bounding box center [639, 321] width 112 height 31
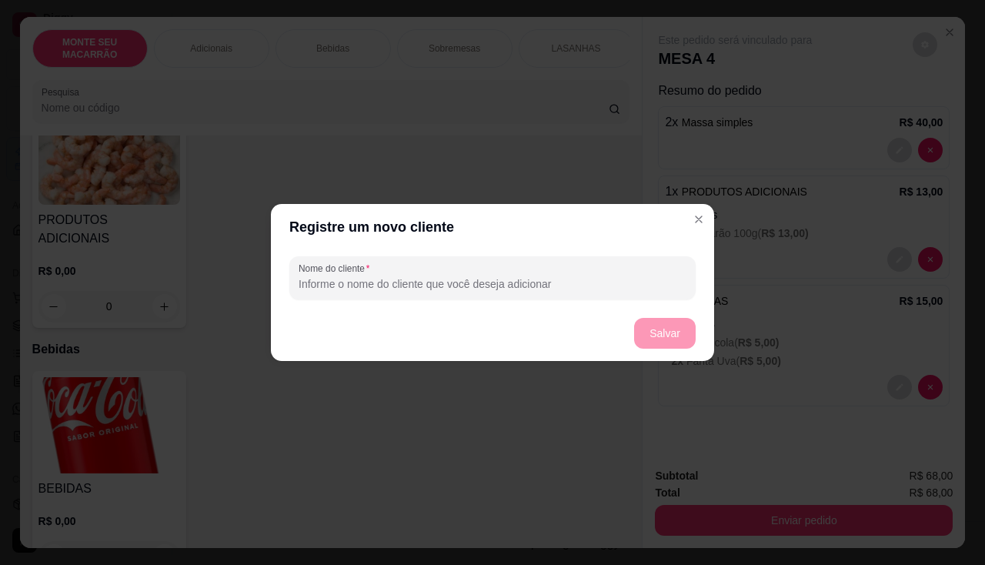
click at [398, 289] on input "Nome do cliente" at bounding box center [493, 283] width 388 height 15
type input "4"
click at [641, 333] on button "Salvar" at bounding box center [665, 334] width 60 height 30
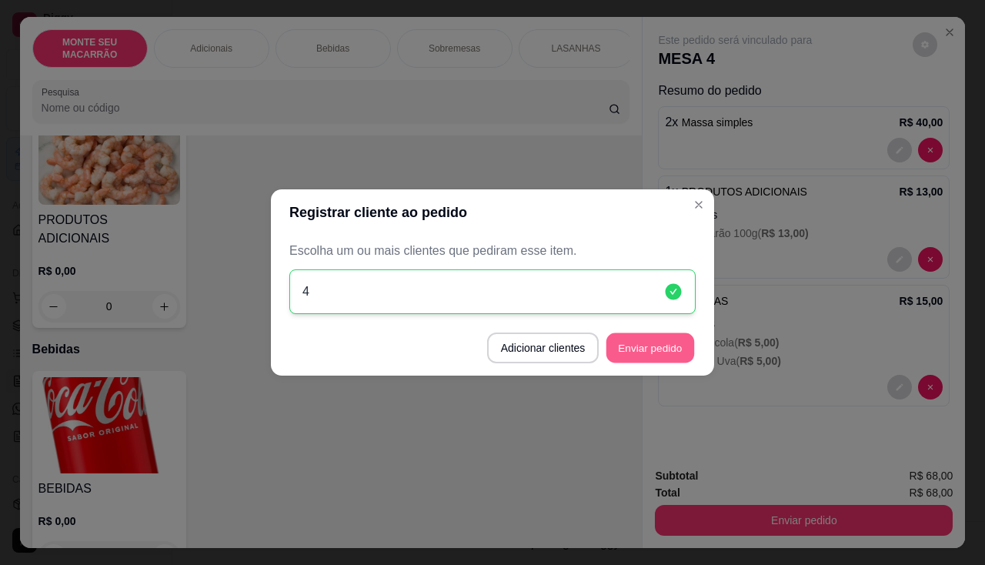
click at [648, 350] on button "Enviar pedido" at bounding box center [651, 348] width 88 height 30
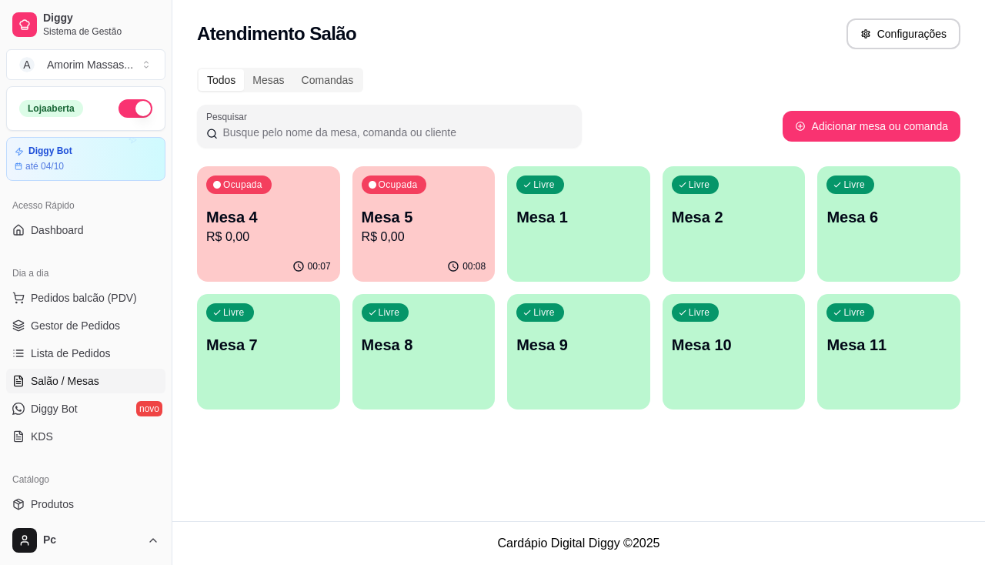
click at [293, 243] on p "R$ 0,00" at bounding box center [268, 237] width 125 height 18
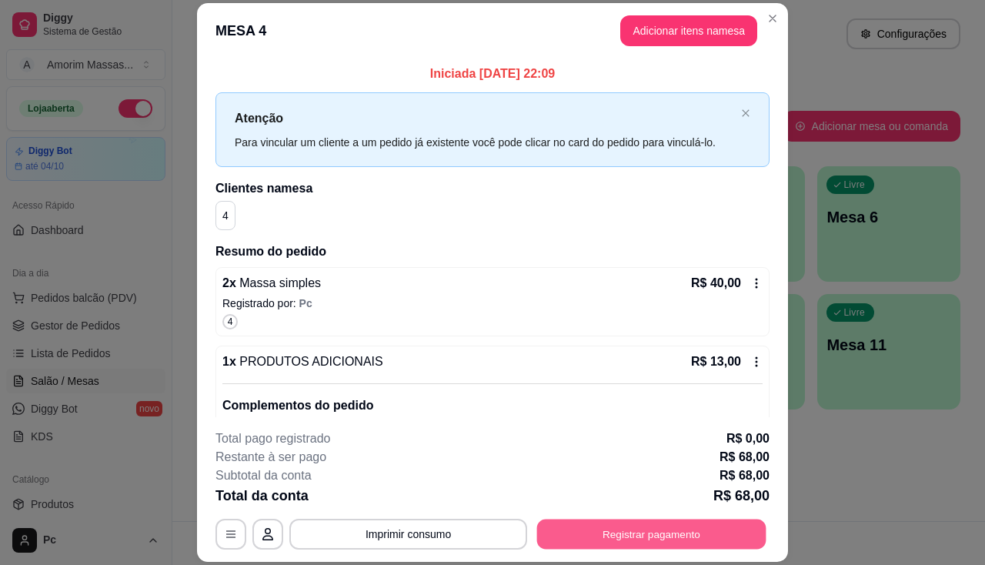
click at [587, 533] on button "Registrar pagamento" at bounding box center [651, 535] width 229 height 30
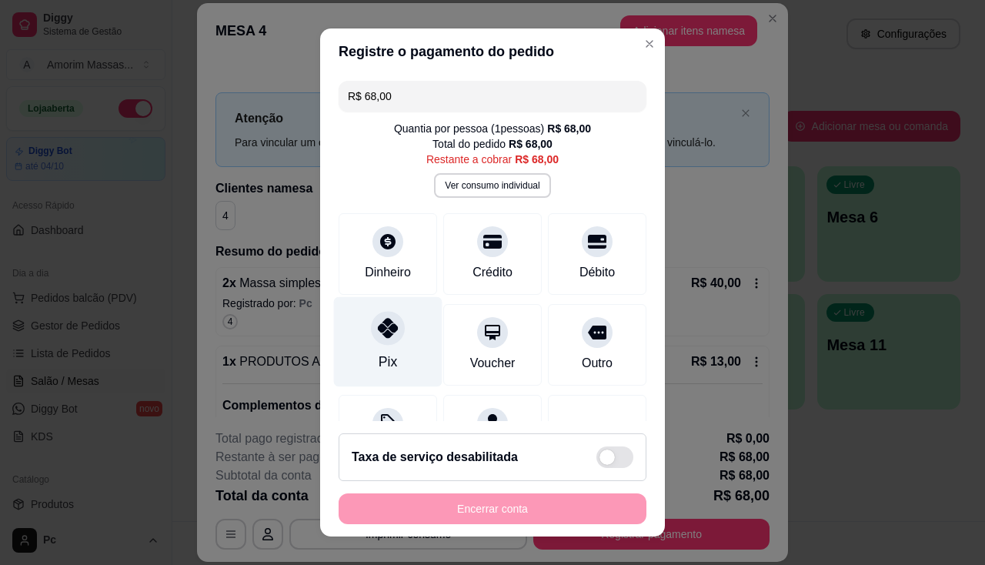
click at [371, 326] on div at bounding box center [388, 328] width 34 height 34
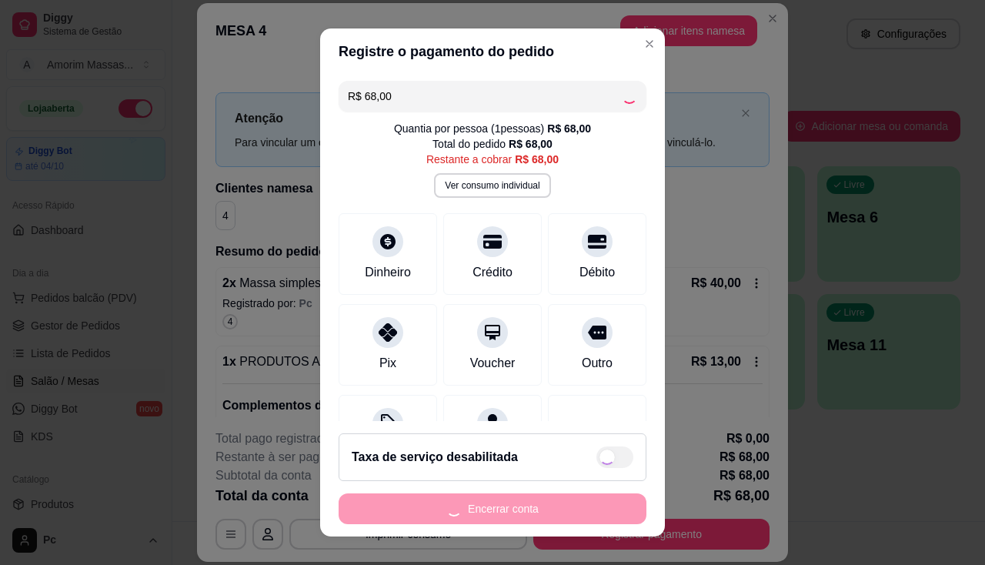
type input "R$ 0,00"
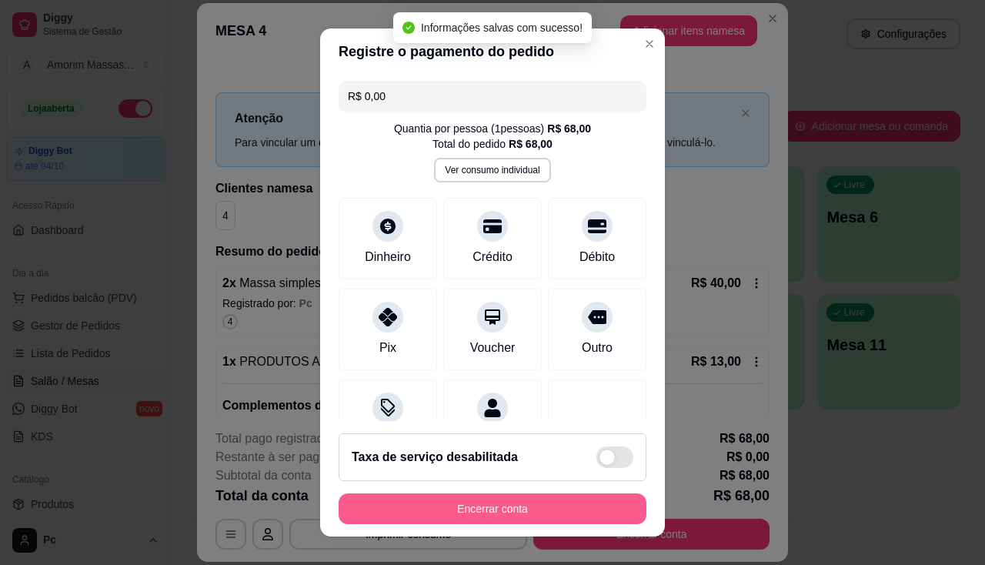
click at [486, 500] on button "Encerrar conta" at bounding box center [493, 508] width 308 height 31
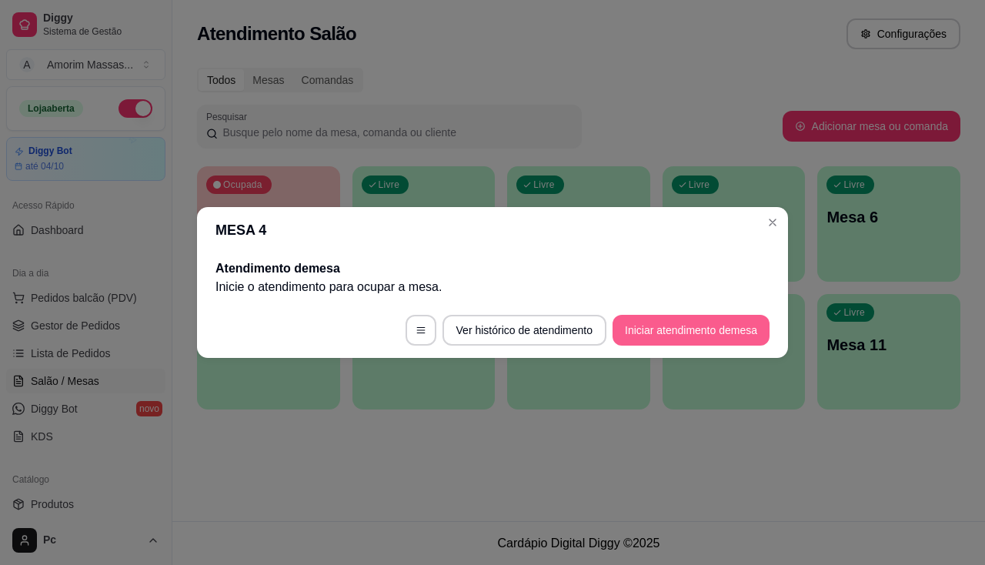
click at [693, 334] on button "Iniciar atendimento de mesa" at bounding box center [691, 330] width 157 height 31
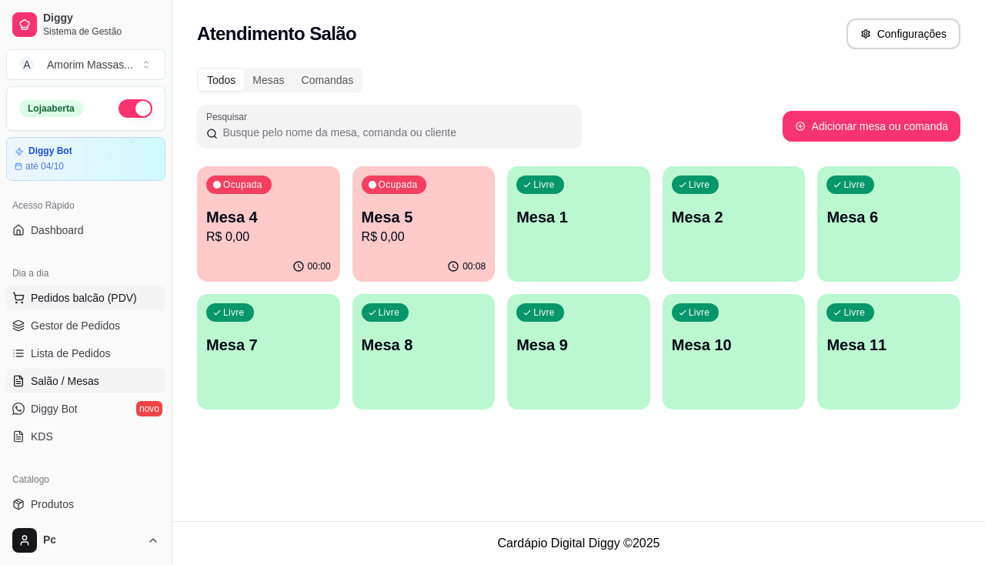
click at [84, 299] on span "Pedidos balcão (PDV)" at bounding box center [84, 297] width 106 height 15
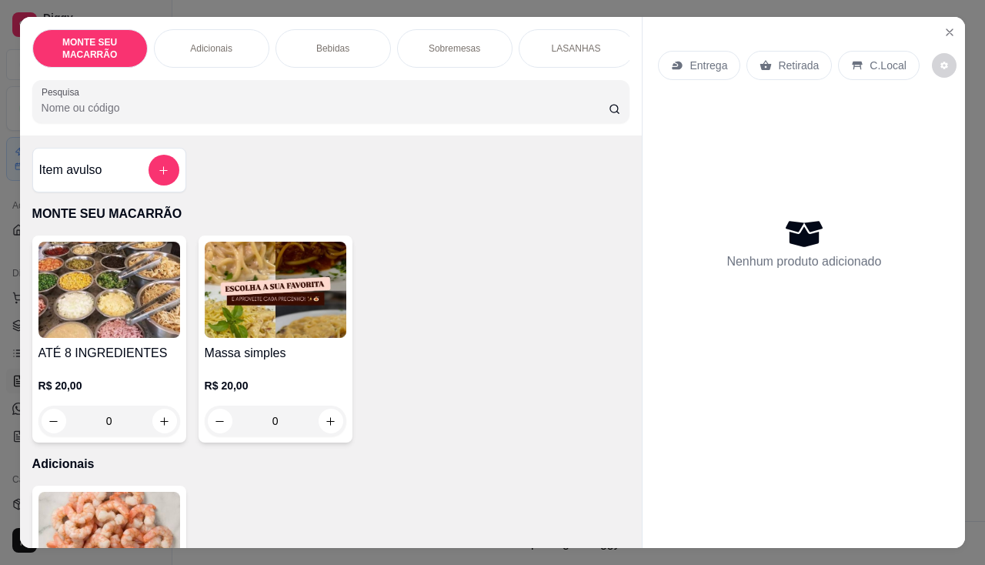
click at [245, 303] on img at bounding box center [276, 290] width 142 height 96
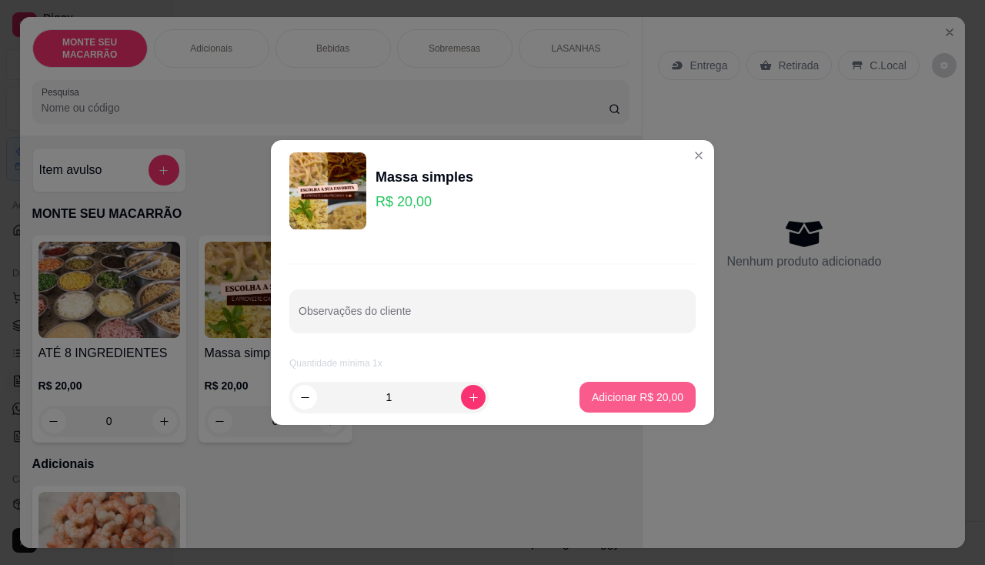
click at [653, 403] on p "Adicionar R$ 20,00" at bounding box center [638, 396] width 92 height 15
type input "1"
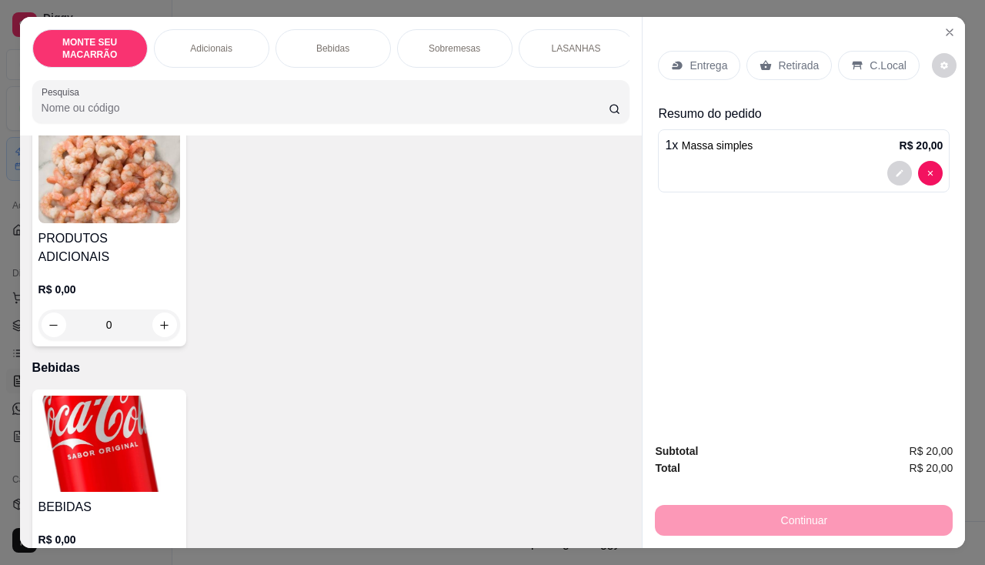
scroll to position [462, 0]
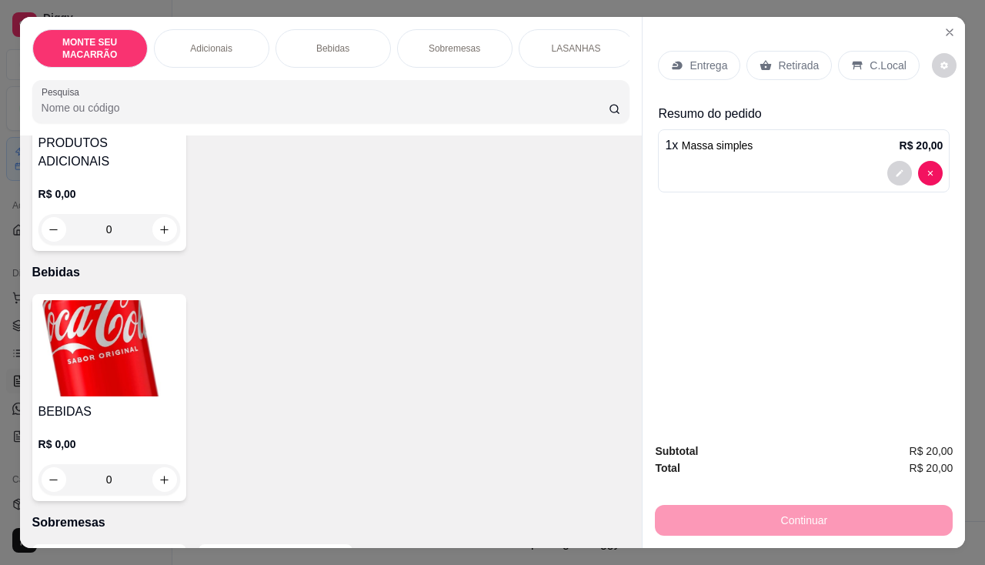
click at [121, 317] on img at bounding box center [109, 348] width 142 height 96
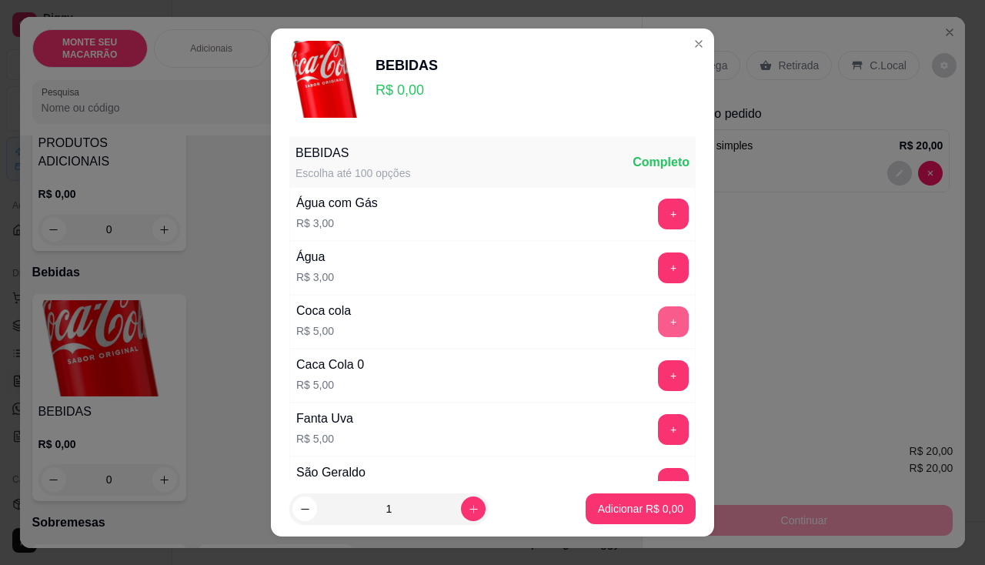
click at [658, 322] on button "+" at bounding box center [673, 321] width 31 height 31
click at [599, 503] on p "Adicionar R$ 5,00" at bounding box center [640, 509] width 83 height 15
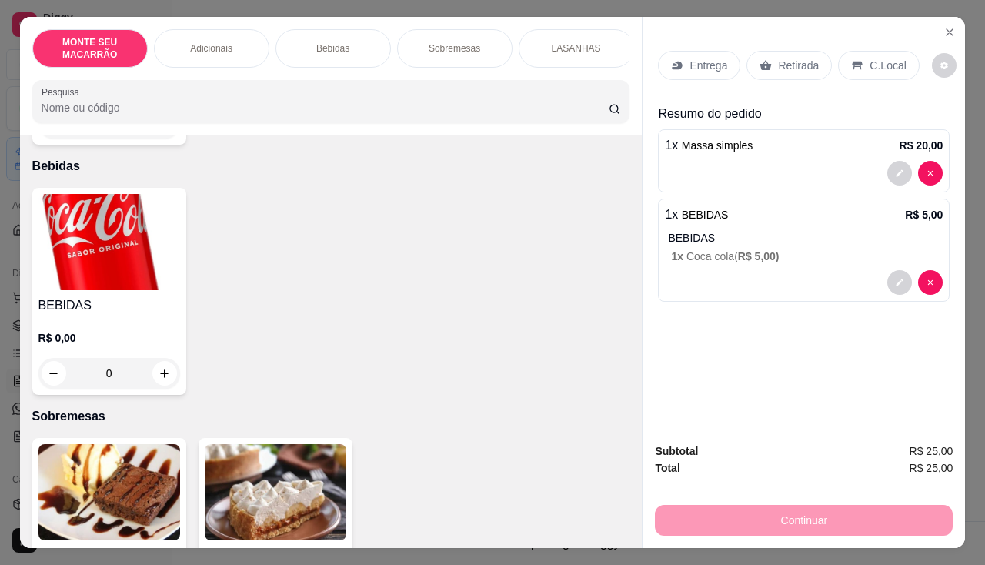
scroll to position [693, 0]
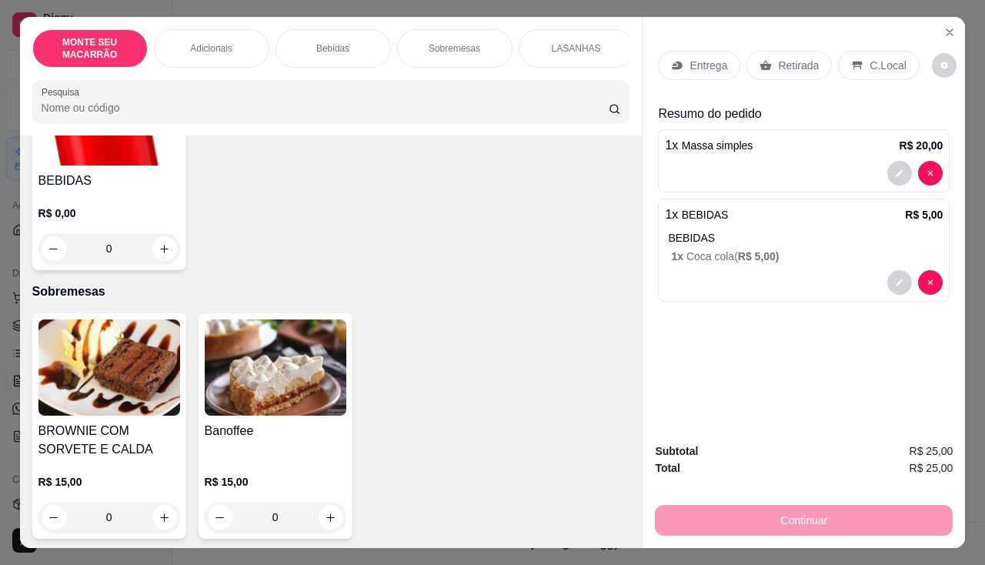
click at [256, 363] on img at bounding box center [276, 367] width 142 height 96
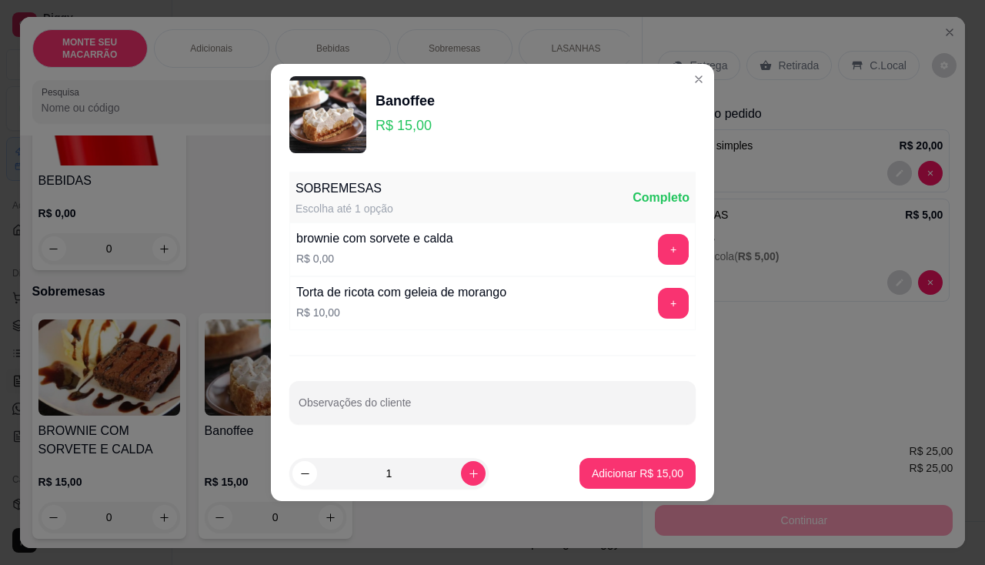
click at [600, 466] on p "Adicionar R$ 15,00" at bounding box center [638, 473] width 92 height 15
type input "1"
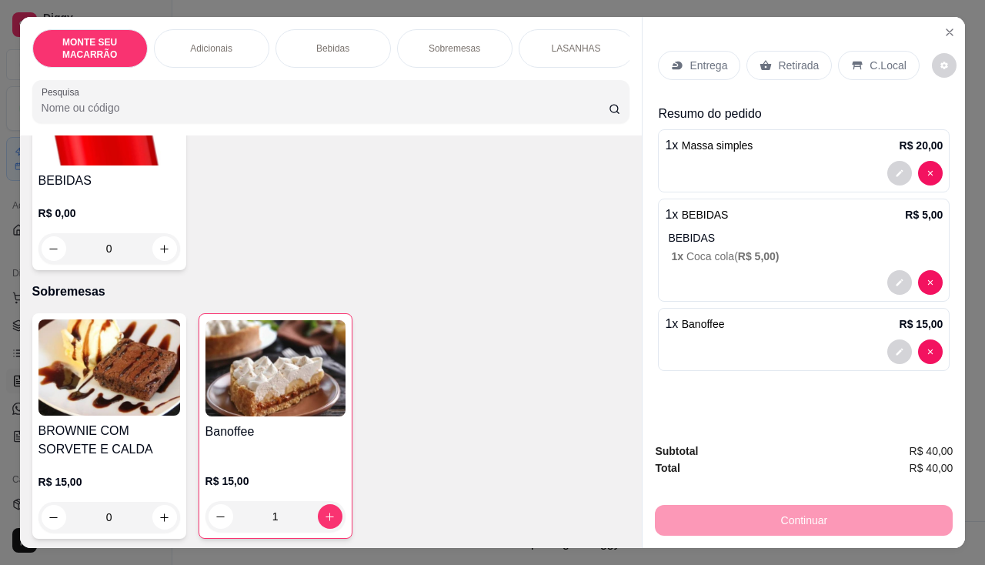
click at [870, 58] on p "C.Local" at bounding box center [888, 65] width 36 height 15
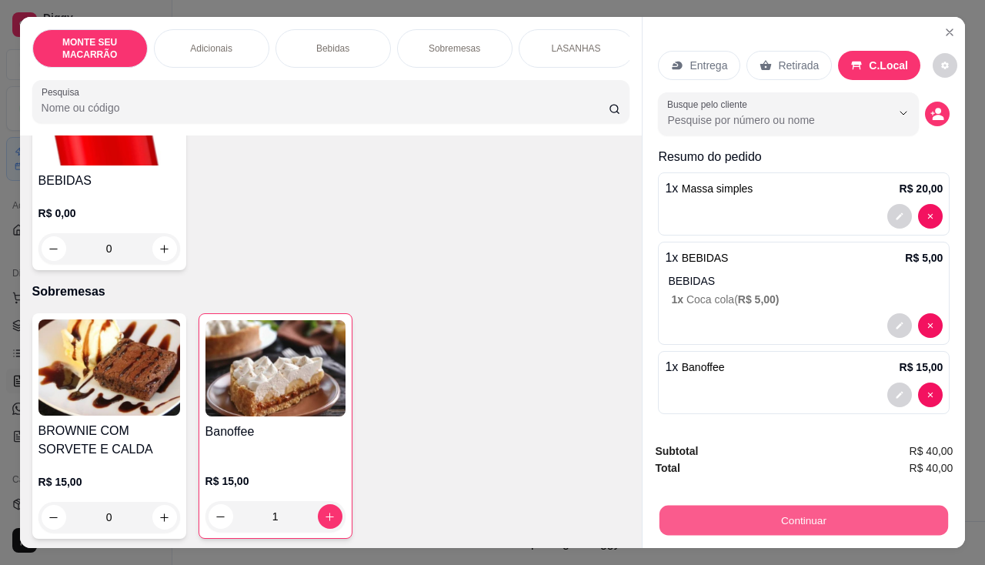
click at [809, 506] on button "Continuar" at bounding box center [804, 521] width 289 height 30
click at [767, 511] on button "Continuar" at bounding box center [804, 520] width 298 height 31
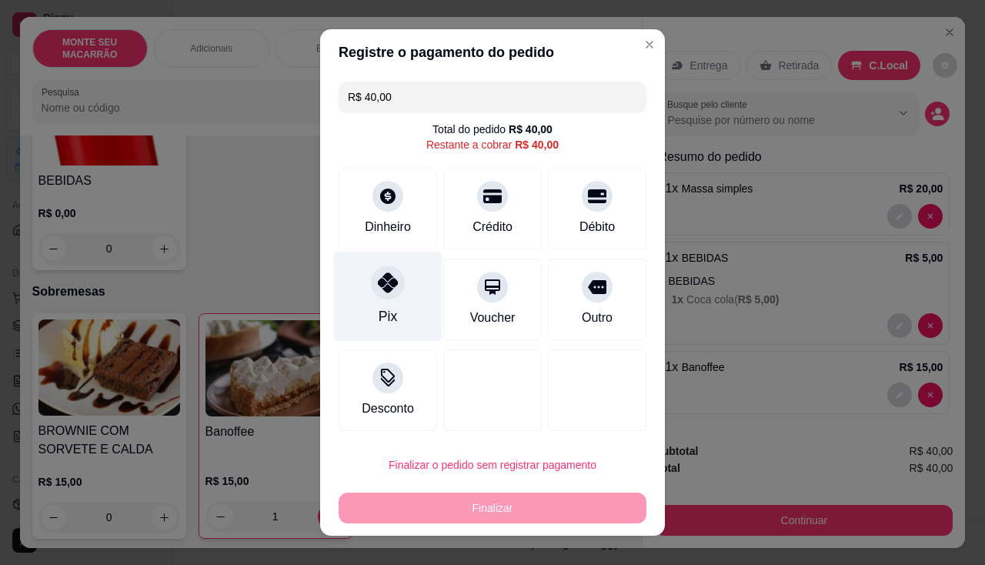
click at [367, 274] on div "Pix" at bounding box center [388, 297] width 109 height 90
type input "R$ 0,00"
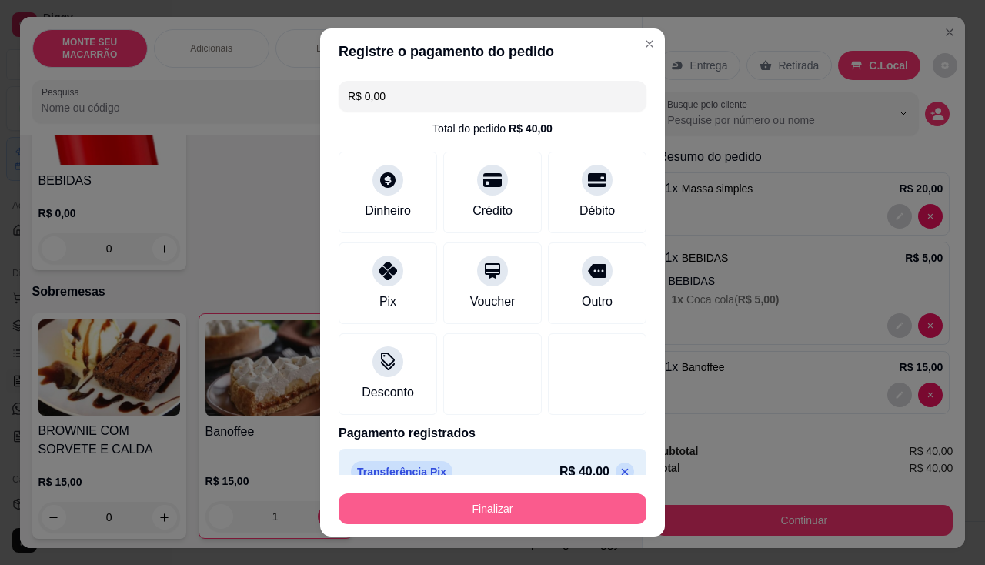
click at [516, 505] on button "Finalizar" at bounding box center [493, 508] width 308 height 31
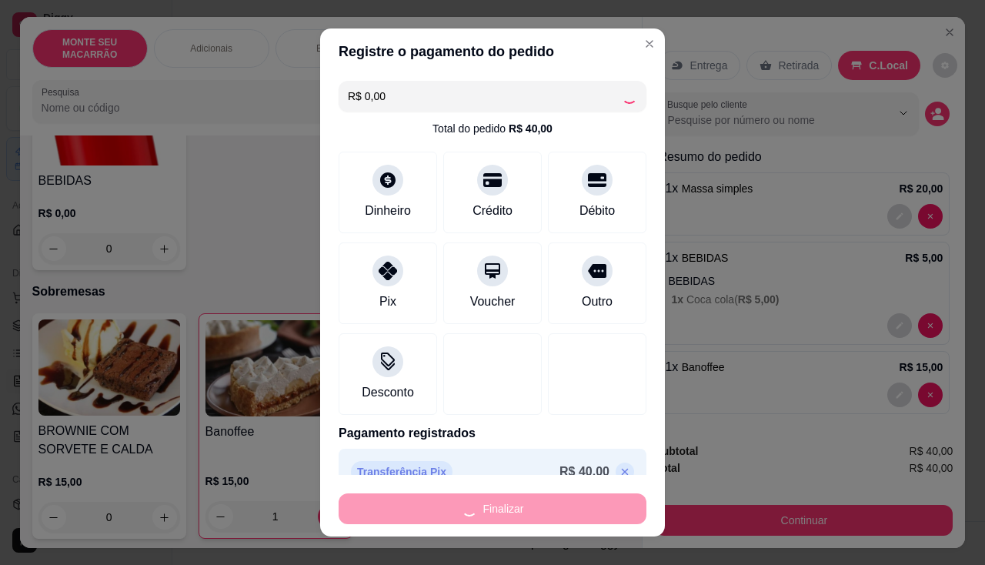
type input "0"
type input "-R$ 40,00"
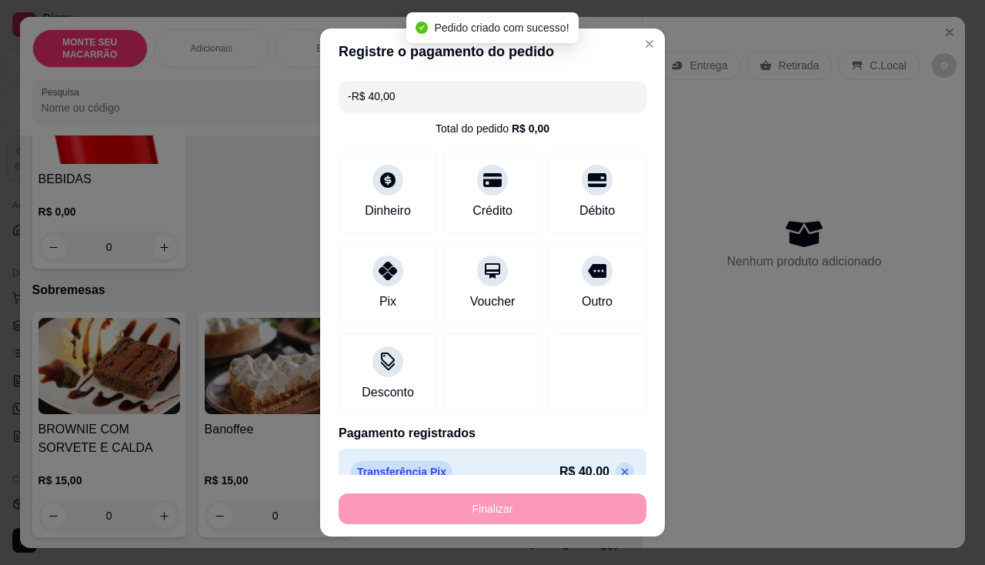
scroll to position [691, 0]
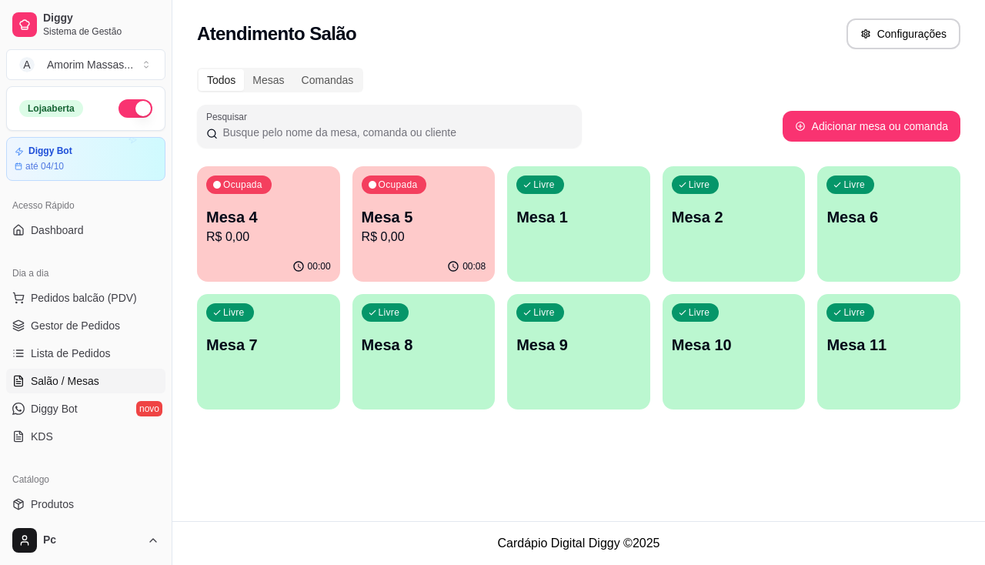
click at [410, 237] on p "R$ 0,00" at bounding box center [424, 237] width 125 height 18
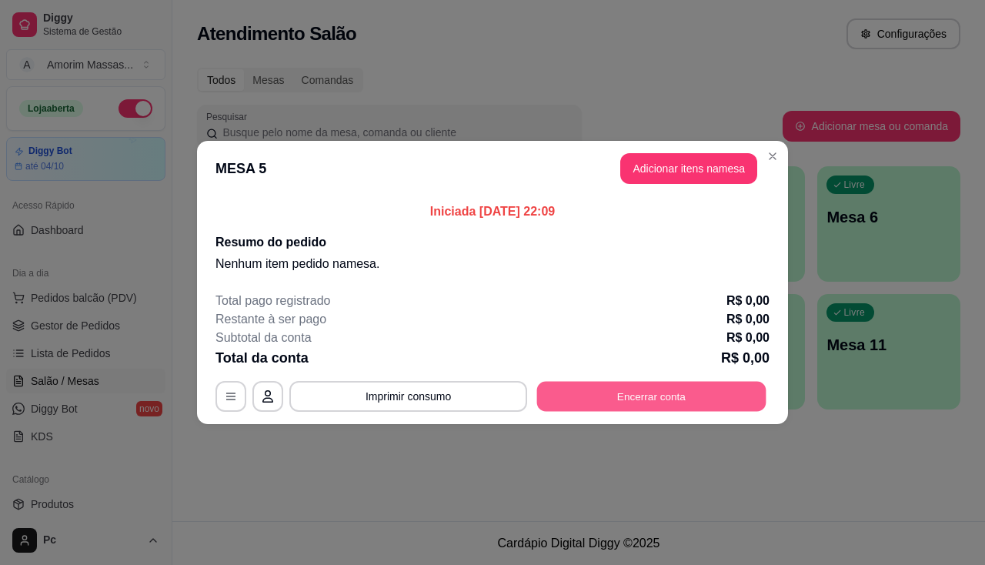
click at [568, 401] on button "Encerrar conta" at bounding box center [651, 397] width 229 height 30
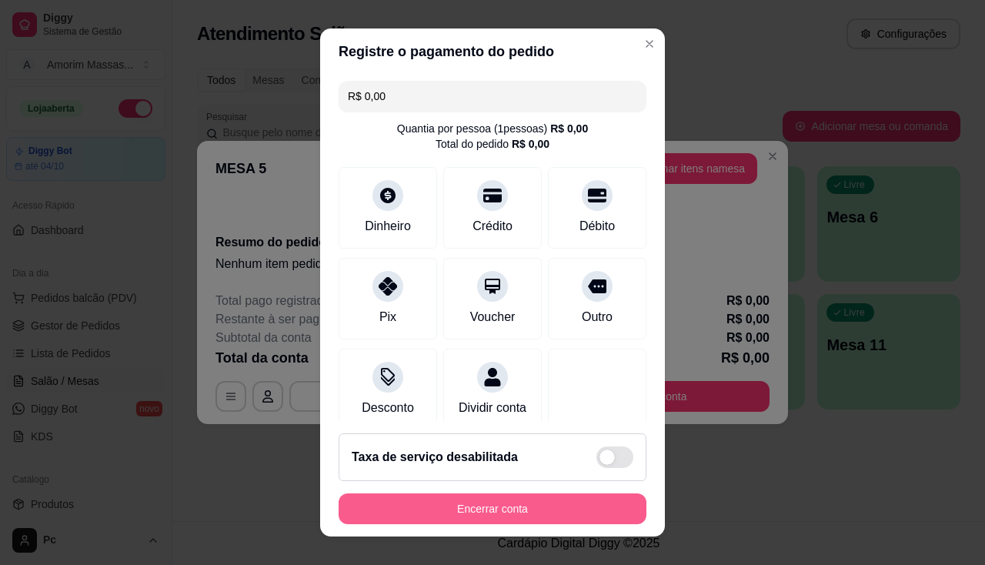
click at [486, 506] on button "Encerrar conta" at bounding box center [493, 508] width 308 height 31
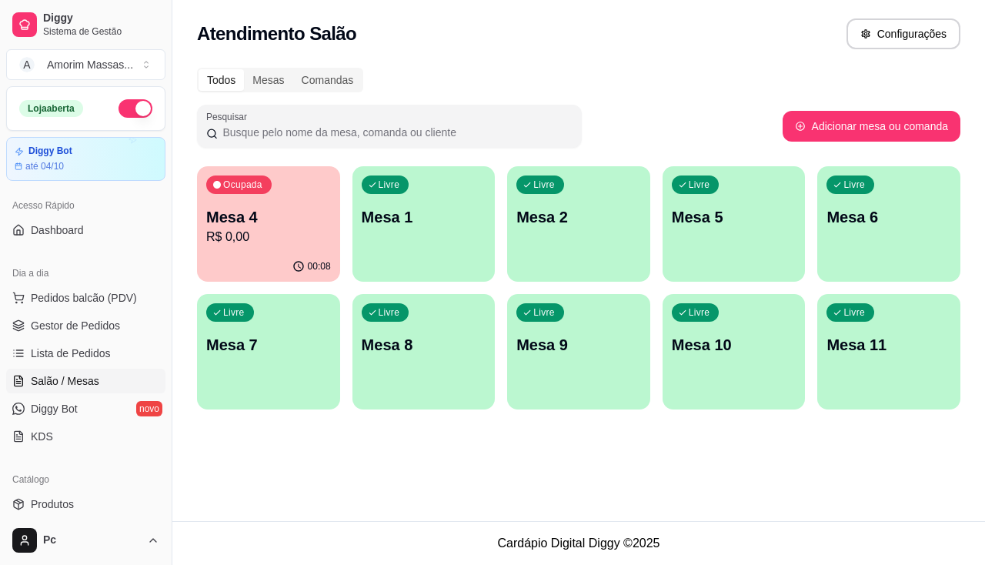
click at [280, 240] on p "R$ 0,00" at bounding box center [268, 237] width 125 height 18
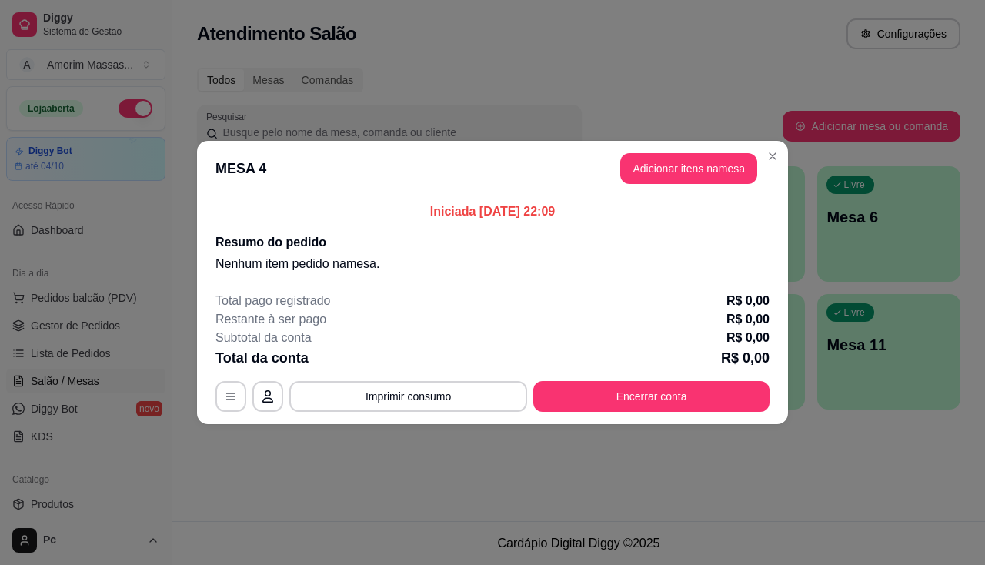
click at [572, 380] on div "Total pago registrado R$ 0,00 Restante à ser pago R$ 0,00 Subtotal da conta R$ …" at bounding box center [493, 352] width 554 height 120
click at [574, 390] on button "Encerrar conta" at bounding box center [651, 396] width 236 height 31
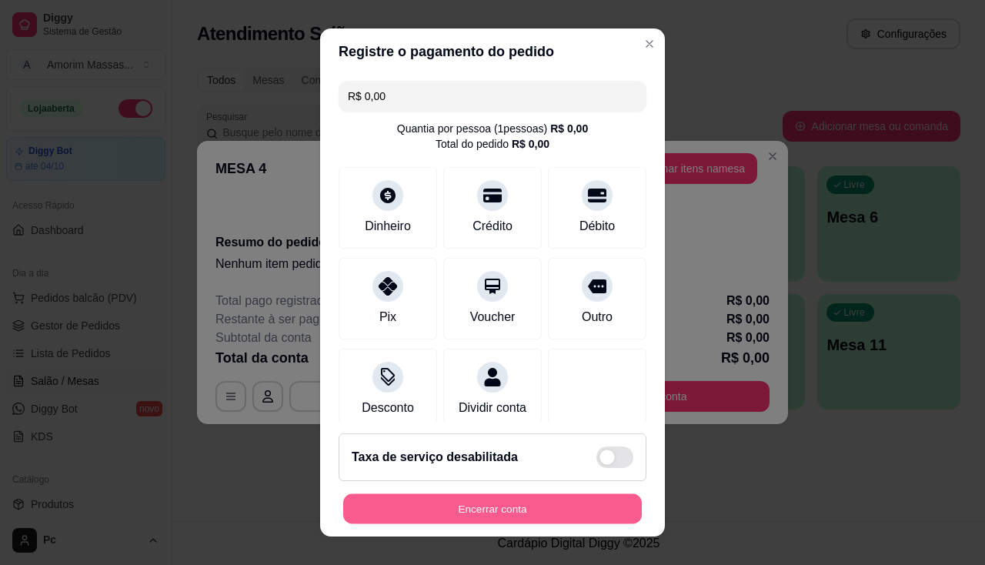
click at [454, 501] on button "Encerrar conta" at bounding box center [492, 509] width 299 height 30
